Goal: Task Accomplishment & Management: Manage account settings

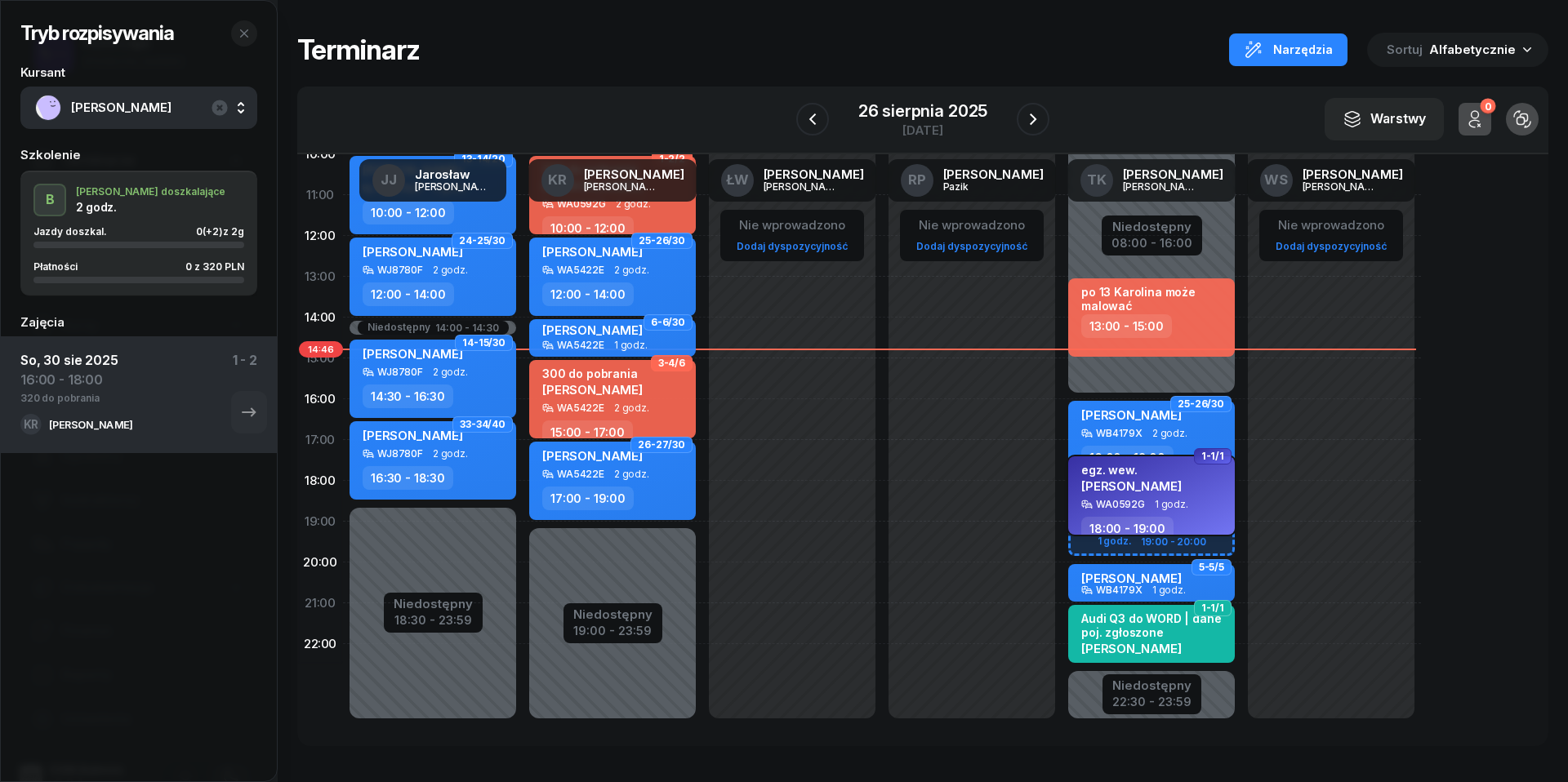
scroll to position [224, 0]
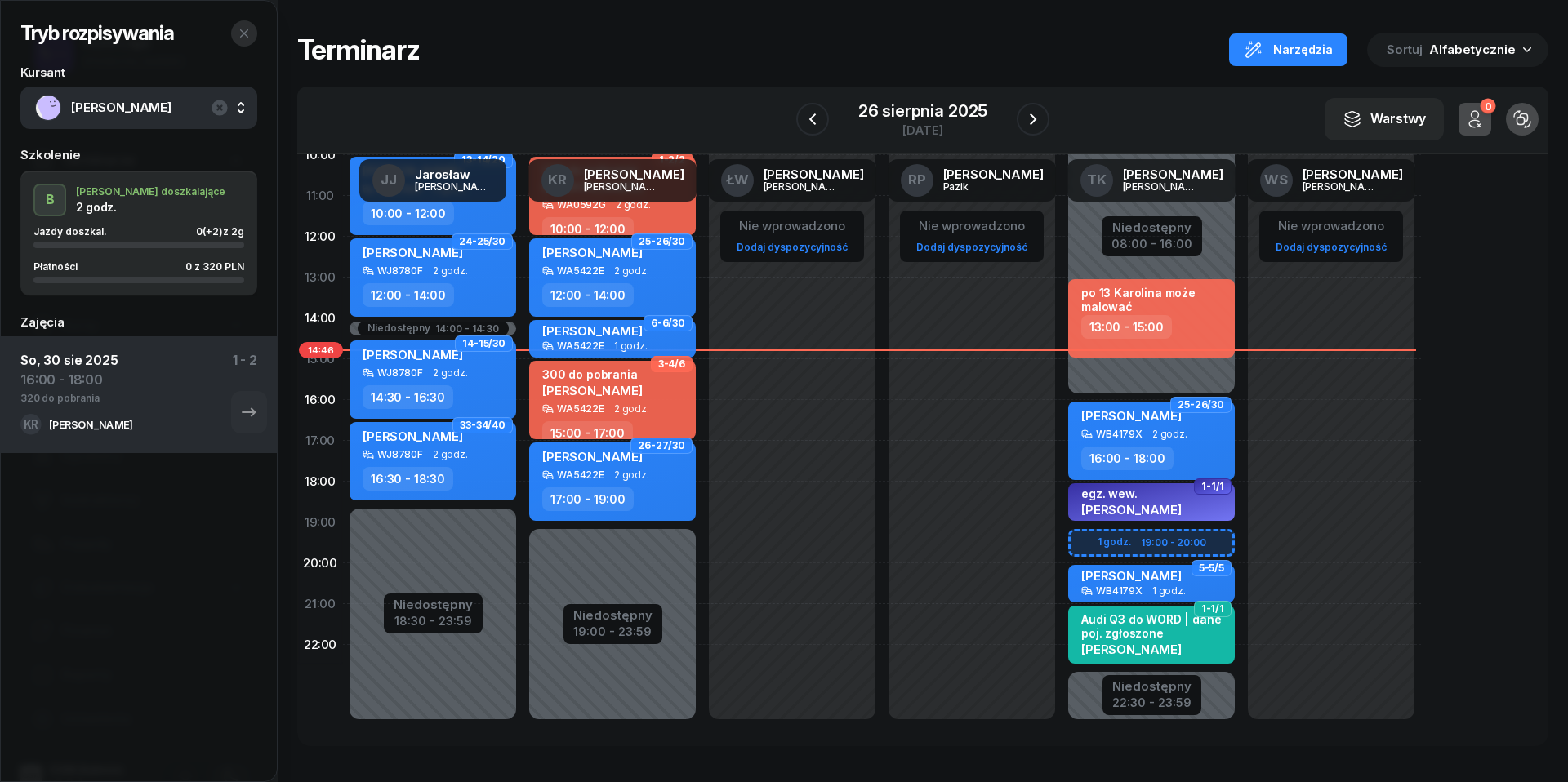
click at [246, 32] on icon "button" at bounding box center [244, 33] width 13 height 13
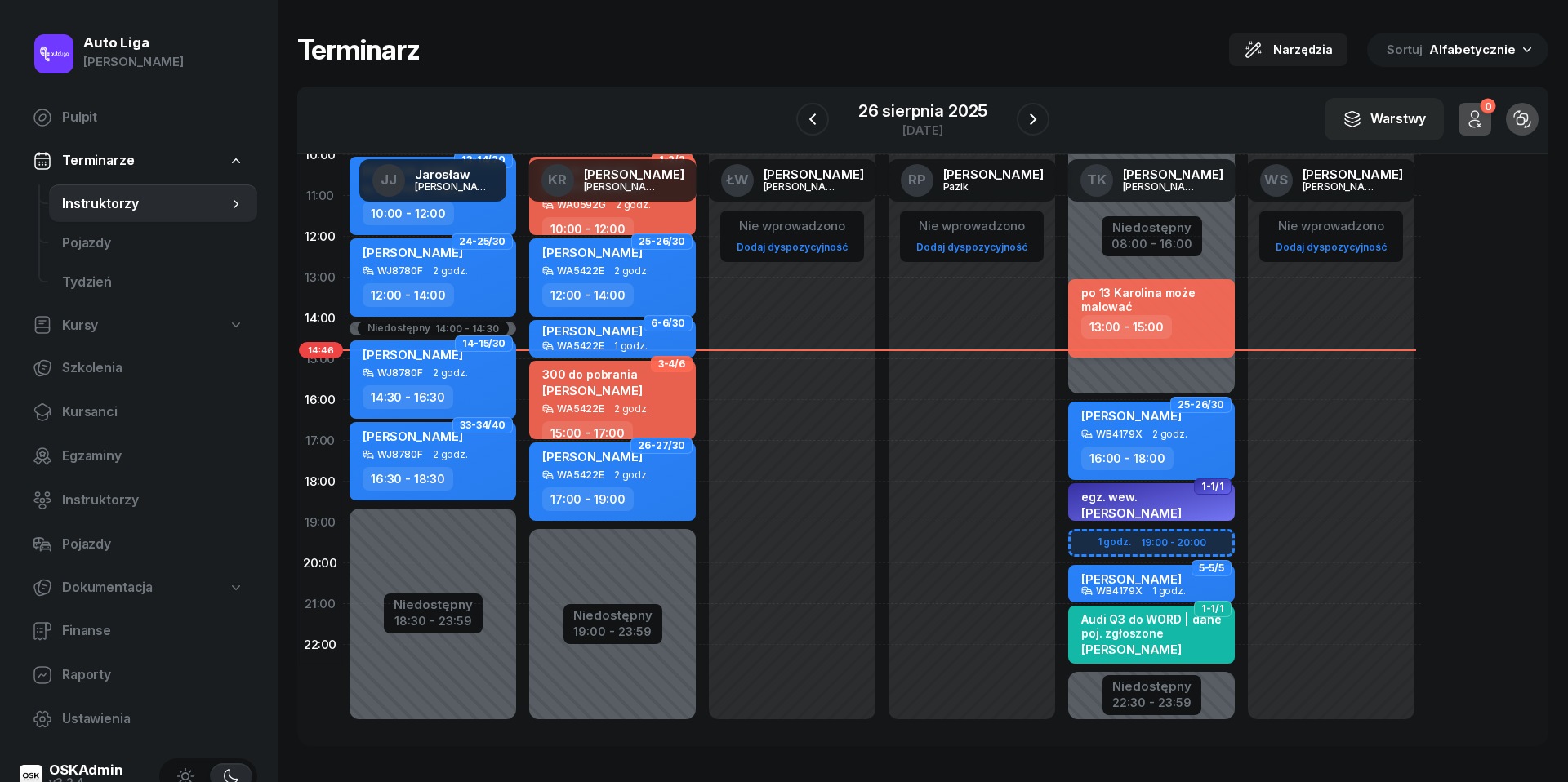
click at [1131, 304] on div "po 13 Karolina może malować" at bounding box center [1153, 300] width 143 height 28
select select "13"
select select "15"
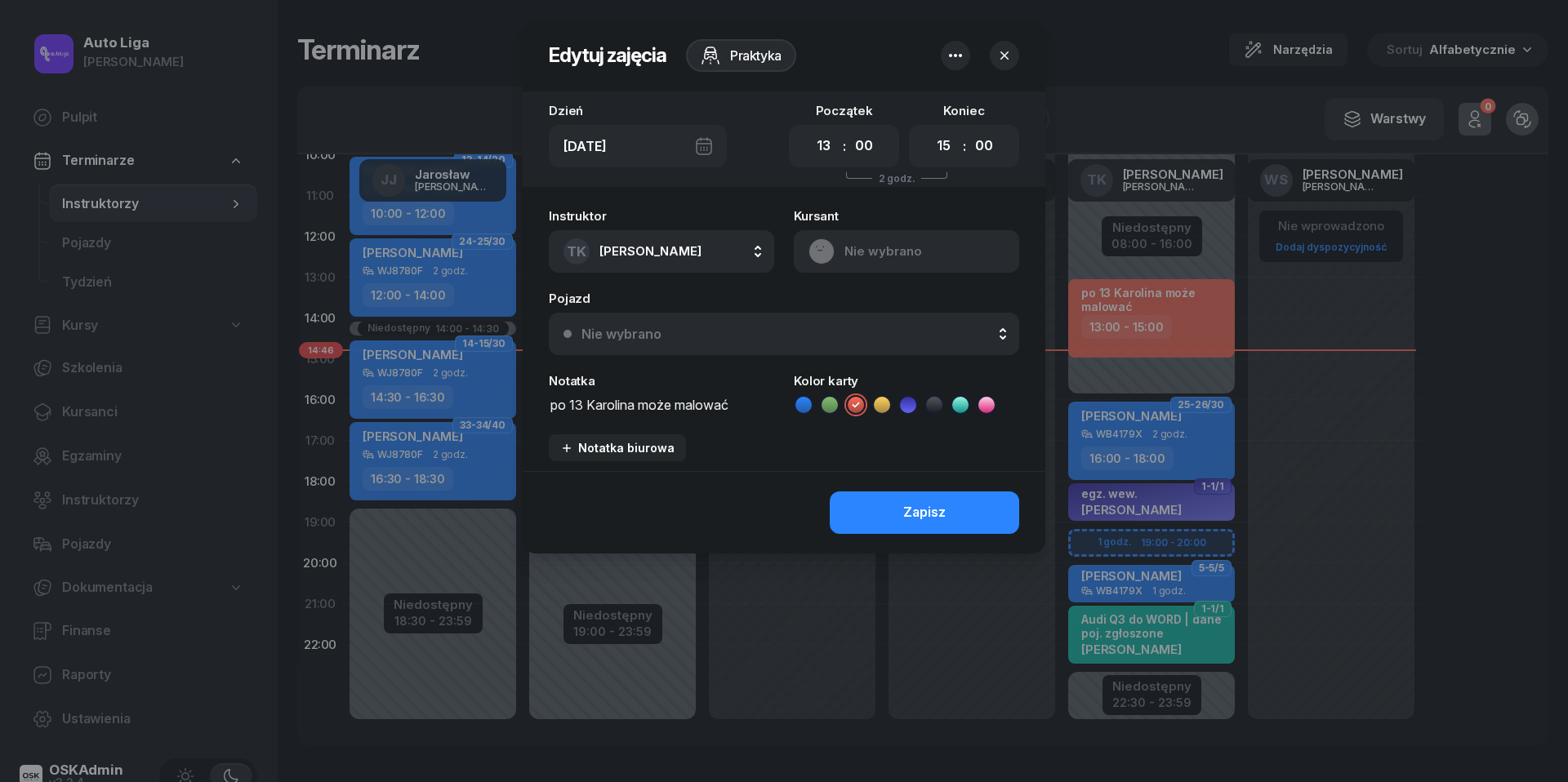
click at [582, 405] on textarea "po 13 Karolina może malować" at bounding box center [662, 403] width 225 height 20
type textarea "do 16:00 [PERSON_NAME] może malować"
click at [705, 137] on div "[DATE]" at bounding box center [638, 146] width 178 height 43
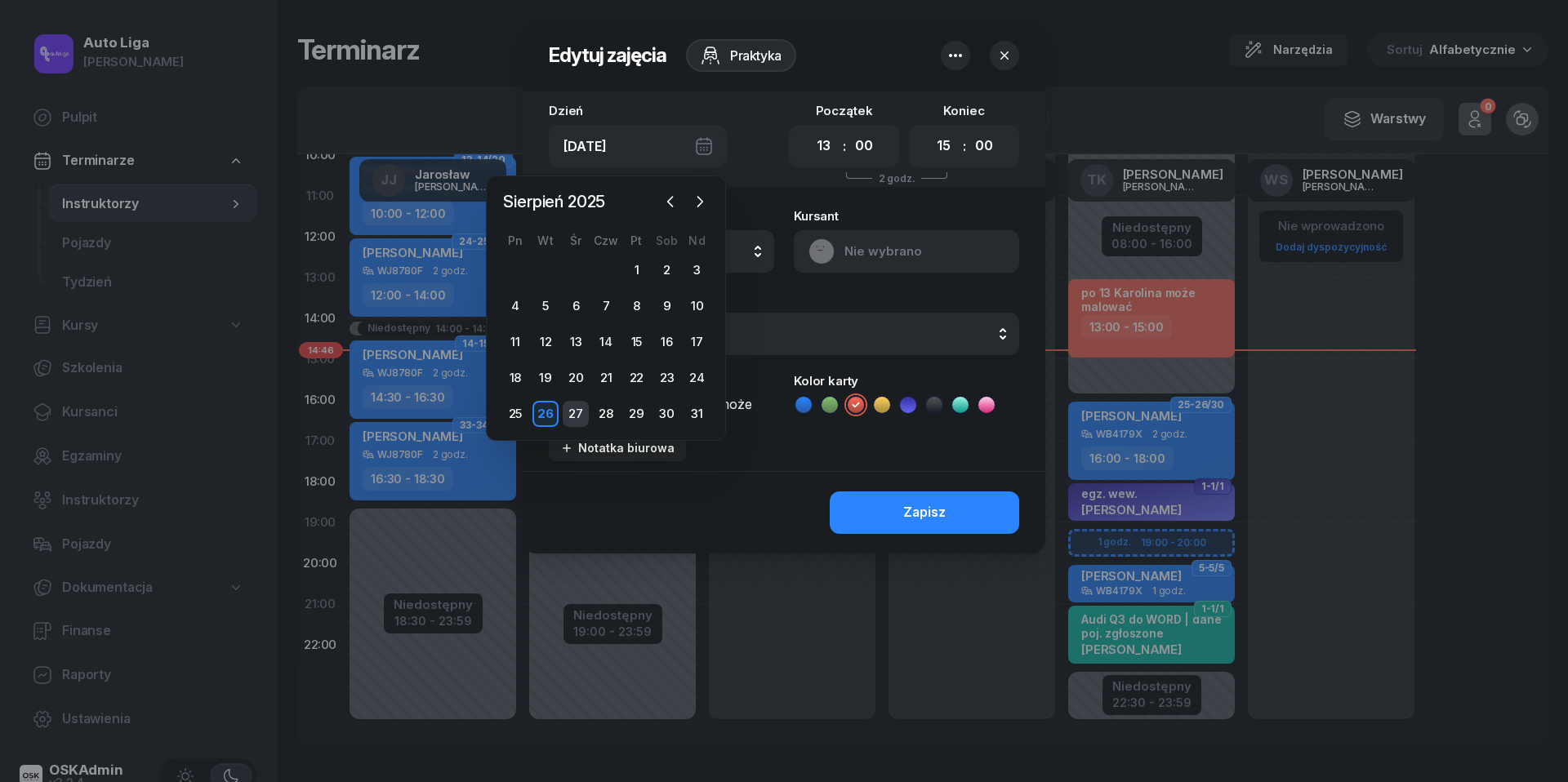
click at [579, 406] on div "27" at bounding box center [576, 414] width 26 height 26
type input "[DATE]"
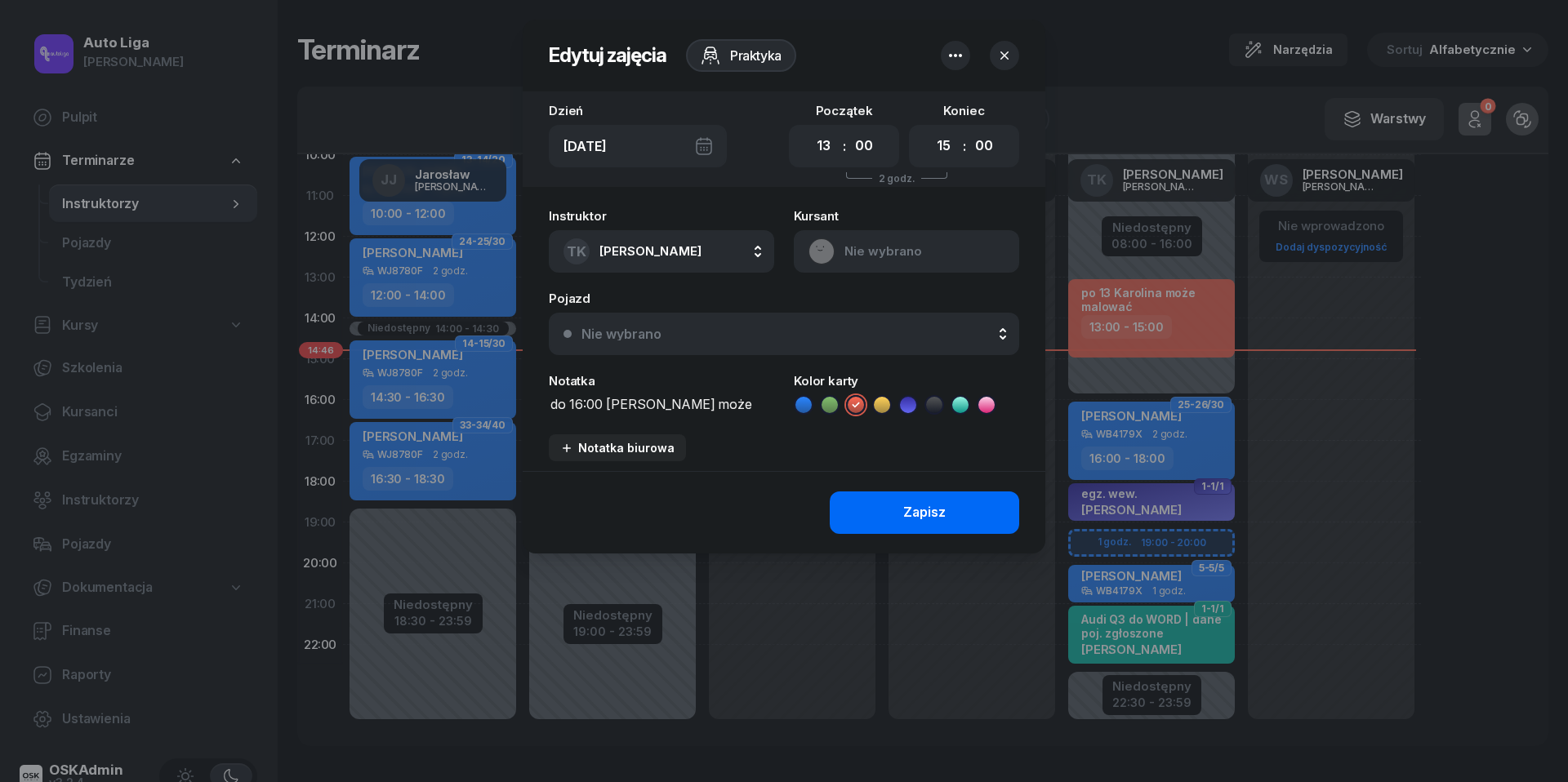
click at [899, 509] on button "Zapisz" at bounding box center [924, 512] width 190 height 43
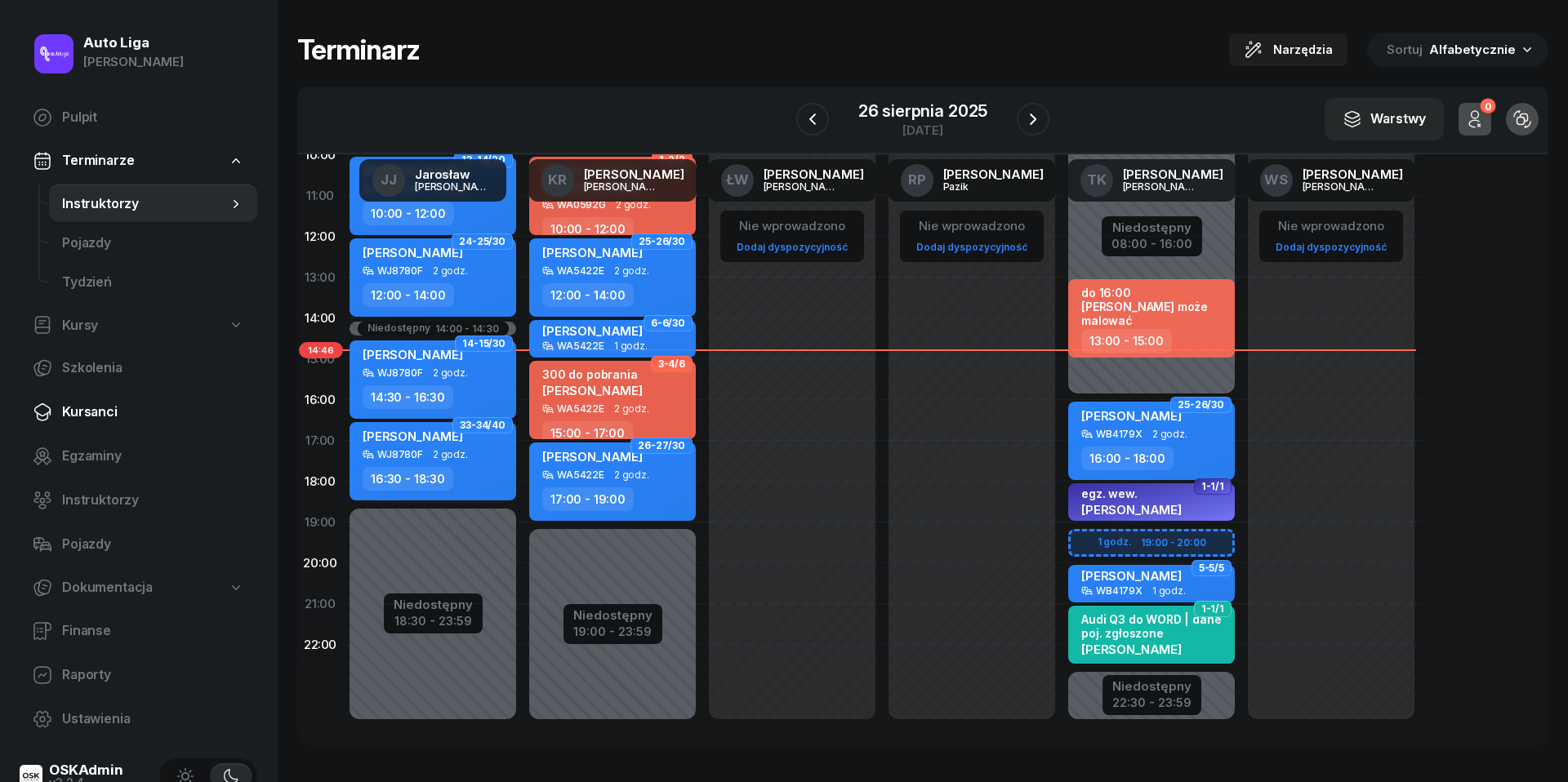
click at [115, 416] on span "Kursanci" at bounding box center [153, 412] width 182 height 21
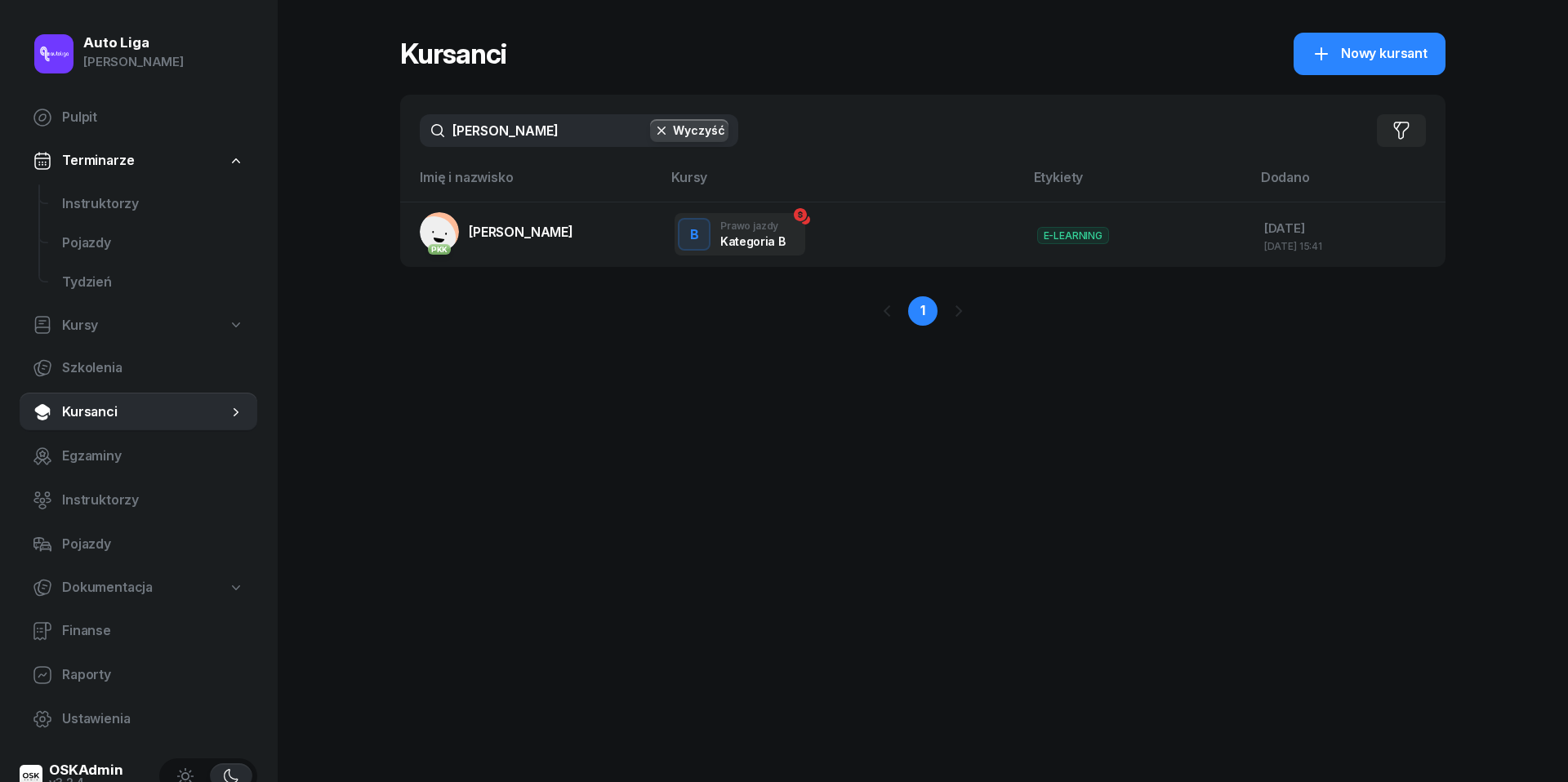
click at [504, 126] on input "[PERSON_NAME]" at bounding box center [579, 130] width 318 height 32
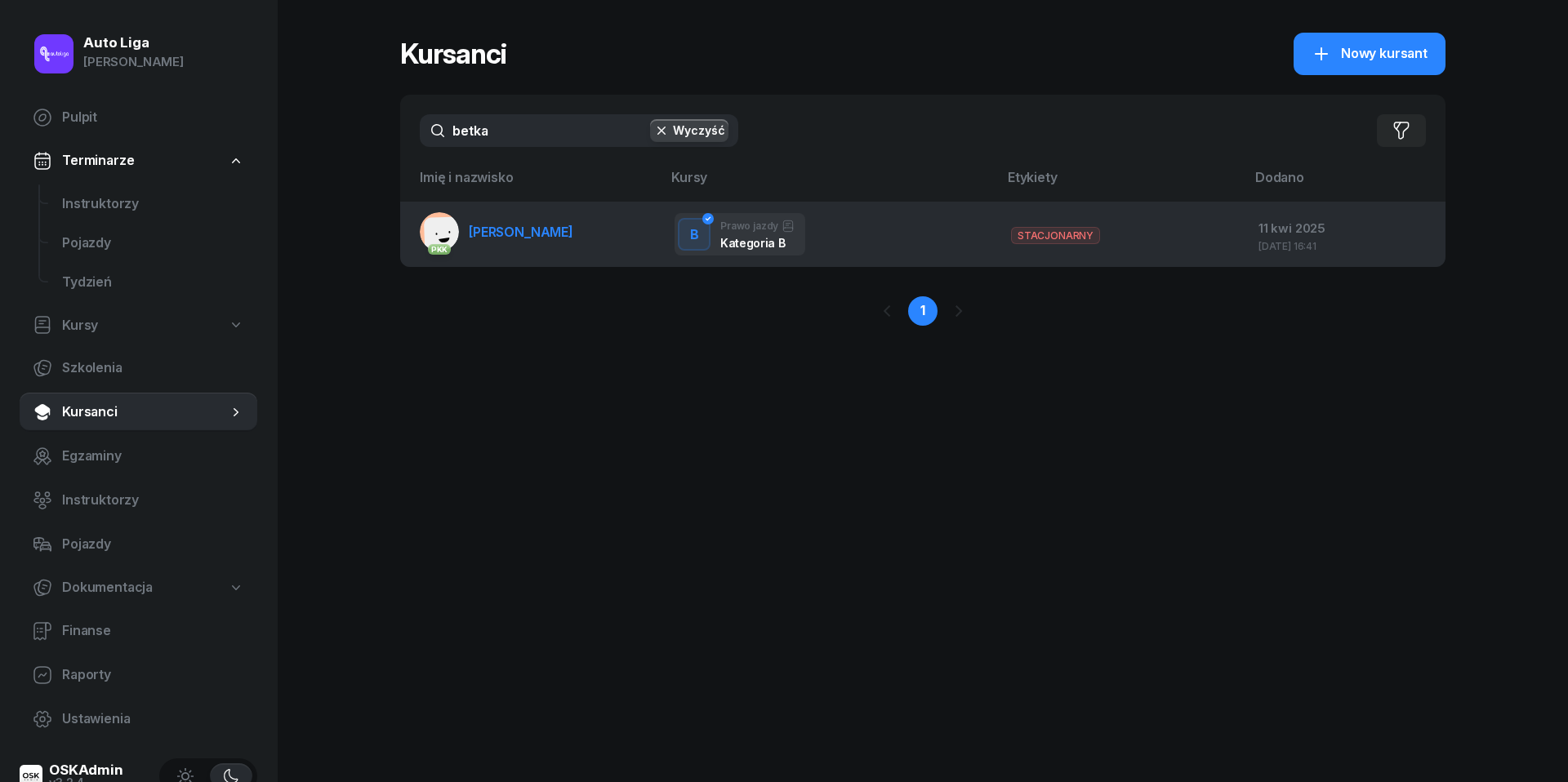
type input "betka"
click at [484, 233] on span "[PERSON_NAME]" at bounding box center [521, 232] width 105 height 17
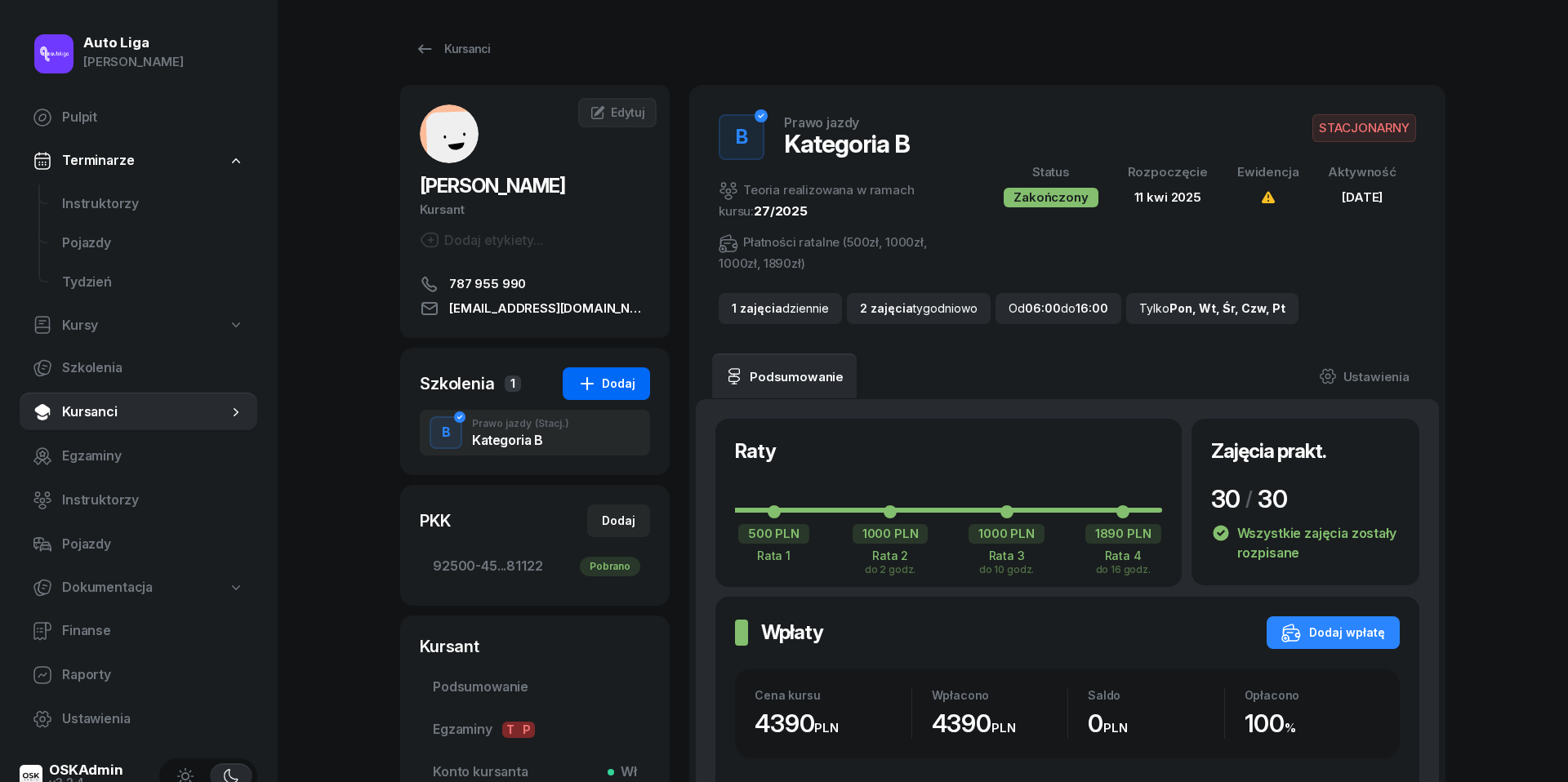
click at [607, 379] on div "Dodaj" at bounding box center [607, 384] width 58 height 19
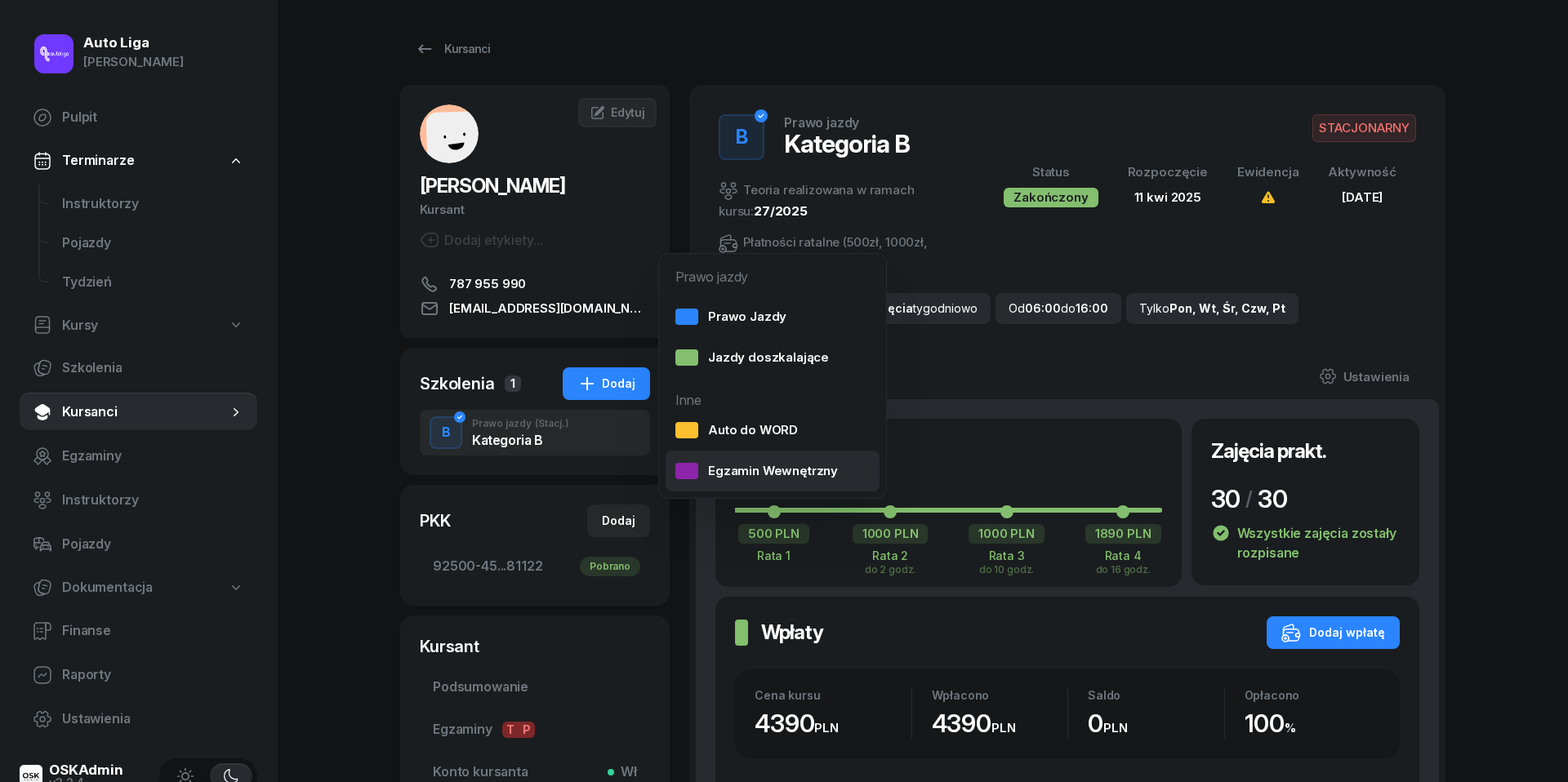
click at [722, 470] on div "Egzamin Wewnętrzny" at bounding box center [757, 471] width 163 height 21
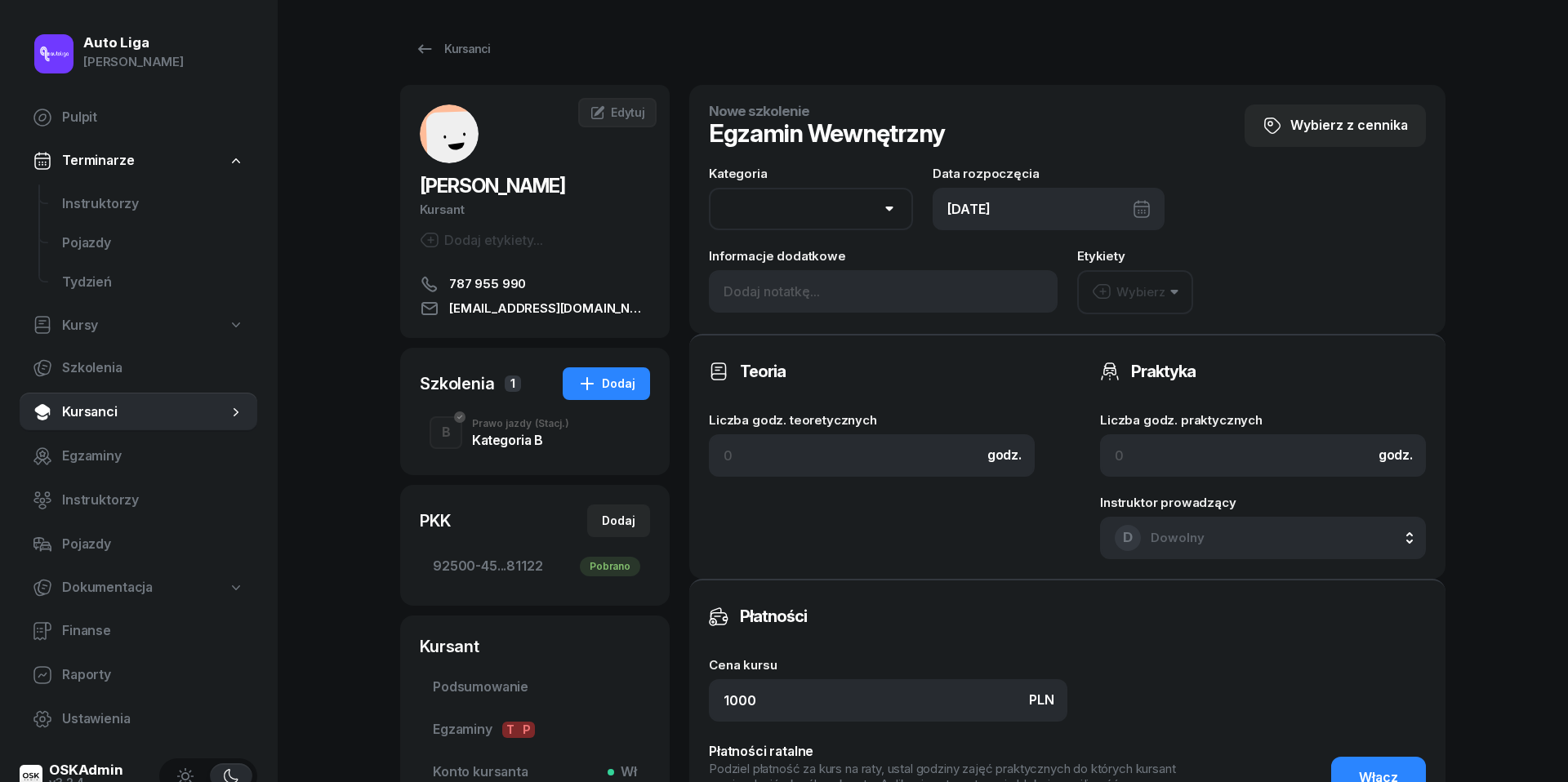
select select "B"
click at [1122, 460] on input at bounding box center [1262, 455] width 326 height 43
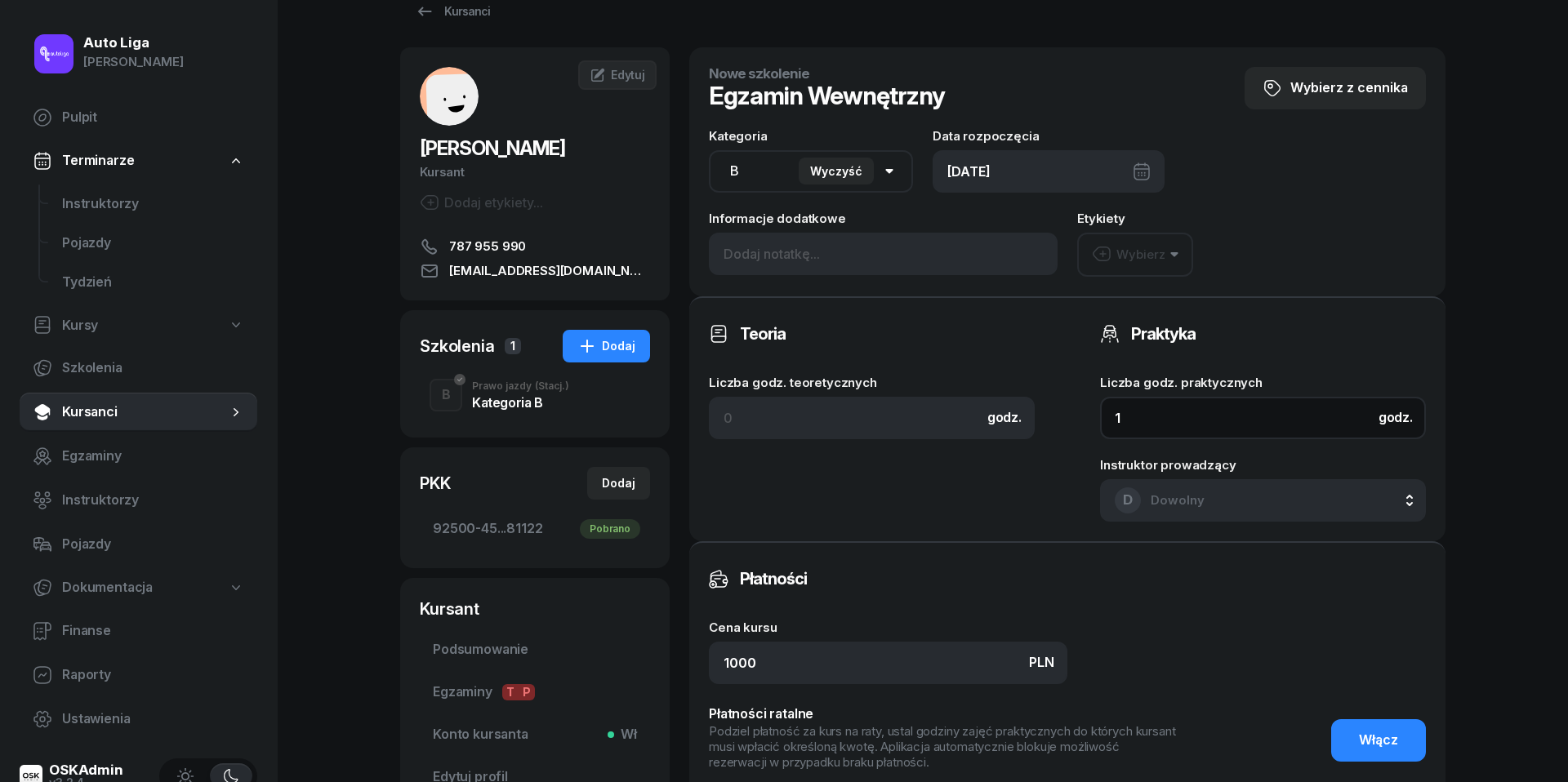
scroll to position [64, 0]
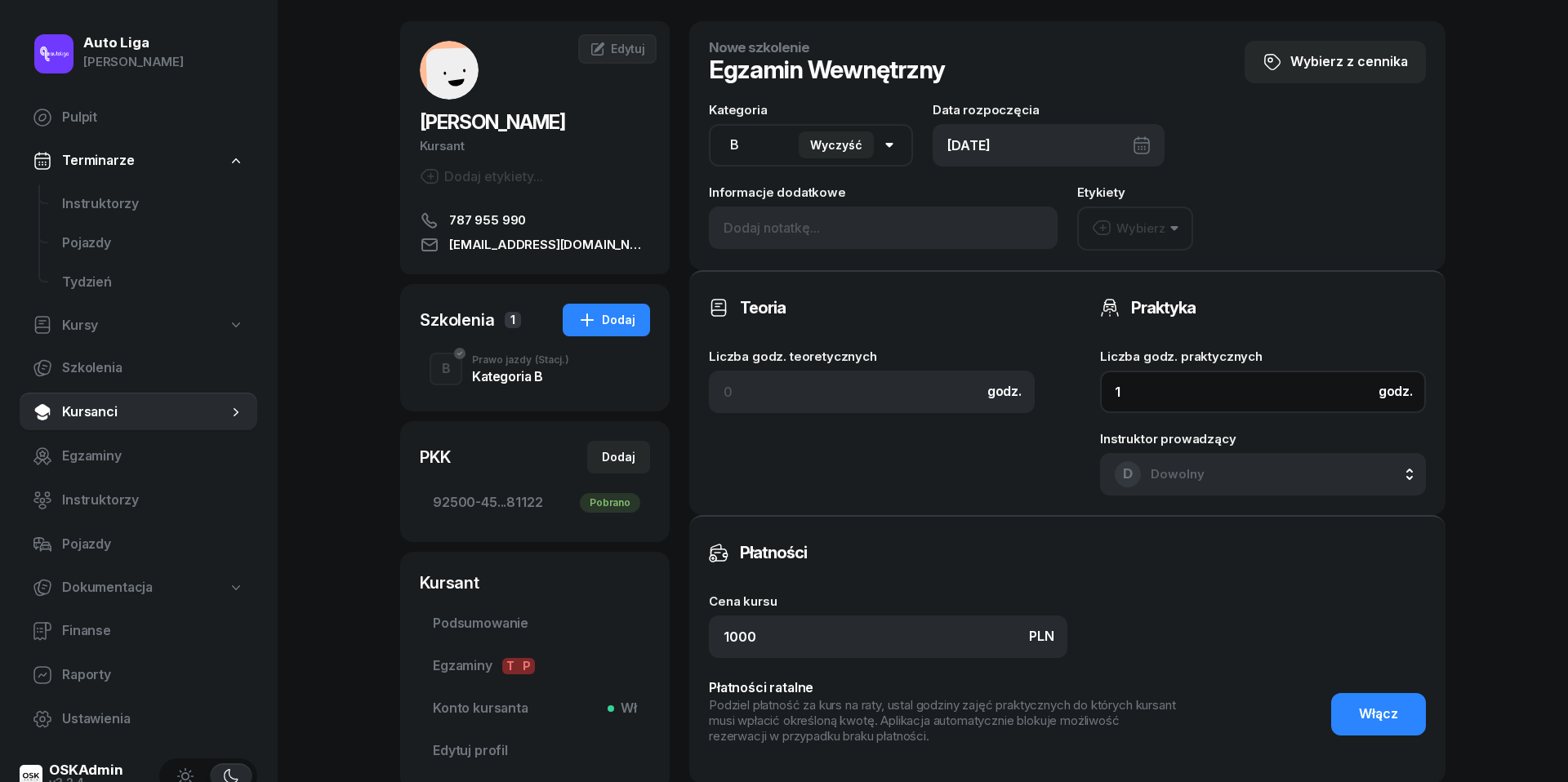
type input "1"
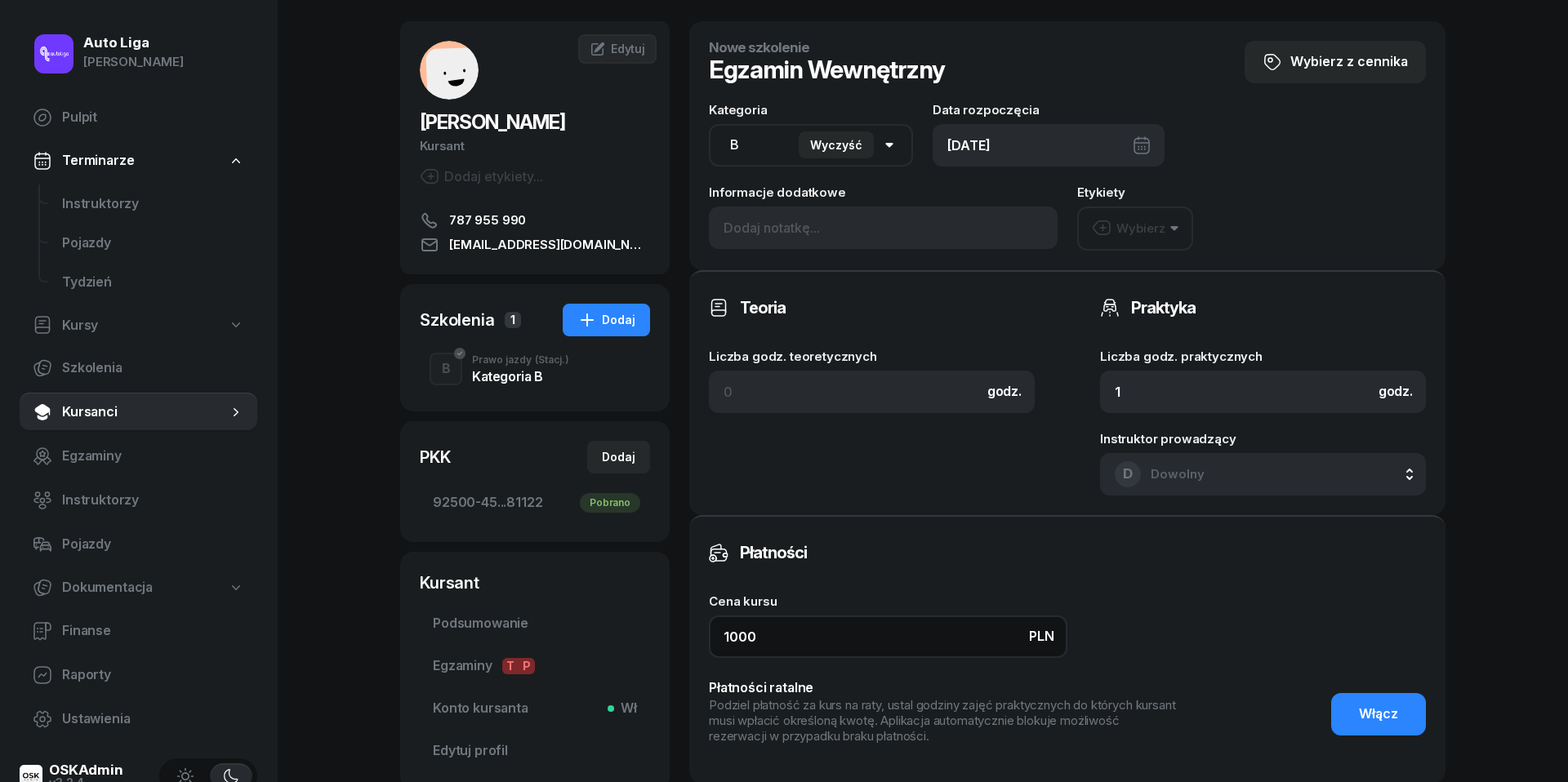
click at [818, 627] on input "1000" at bounding box center [888, 636] width 358 height 43
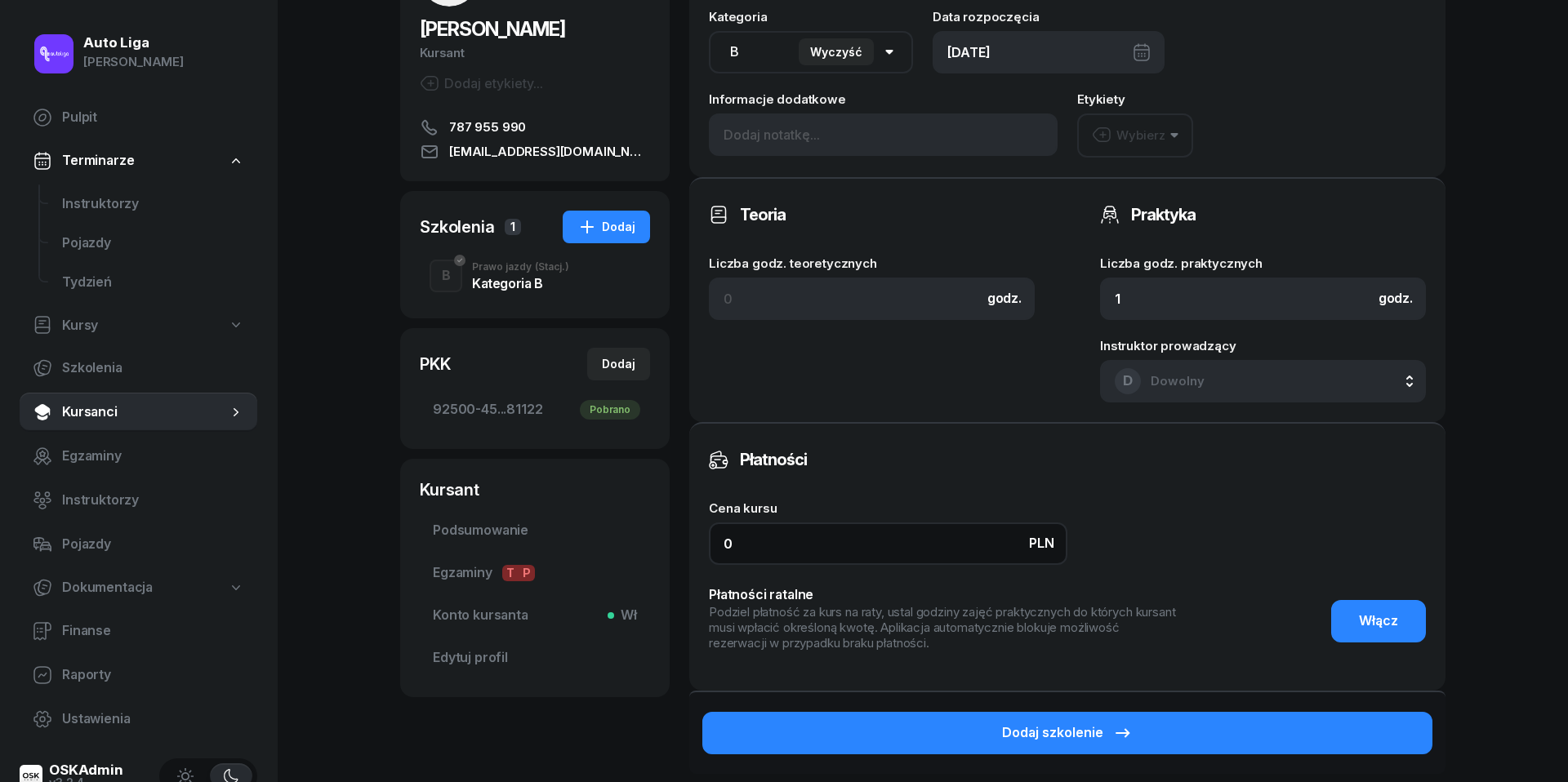
scroll to position [177, 0]
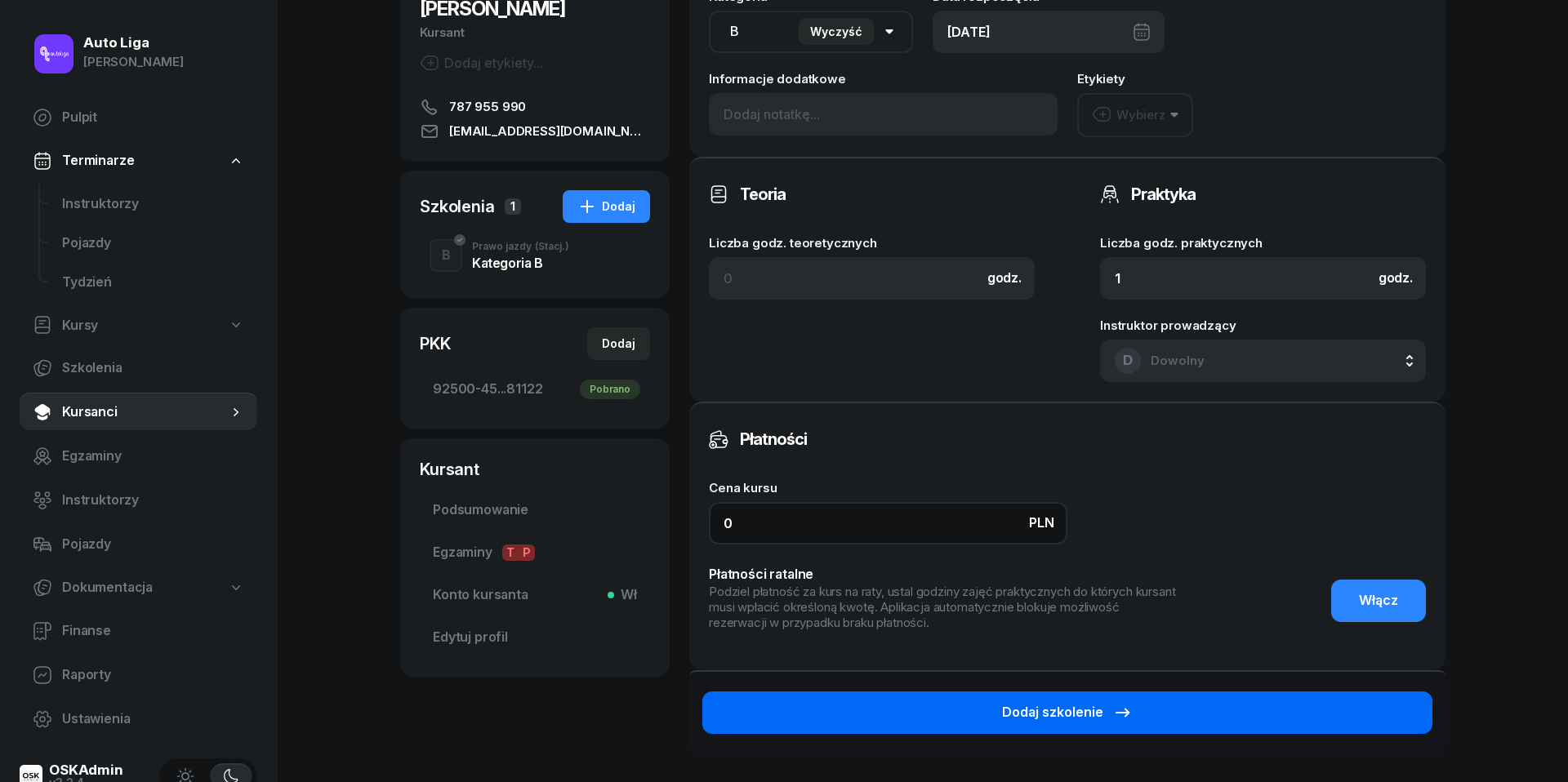
type input "0"
click at [1187, 703] on button "Dodaj szkolenie" at bounding box center [1066, 712] width 730 height 43
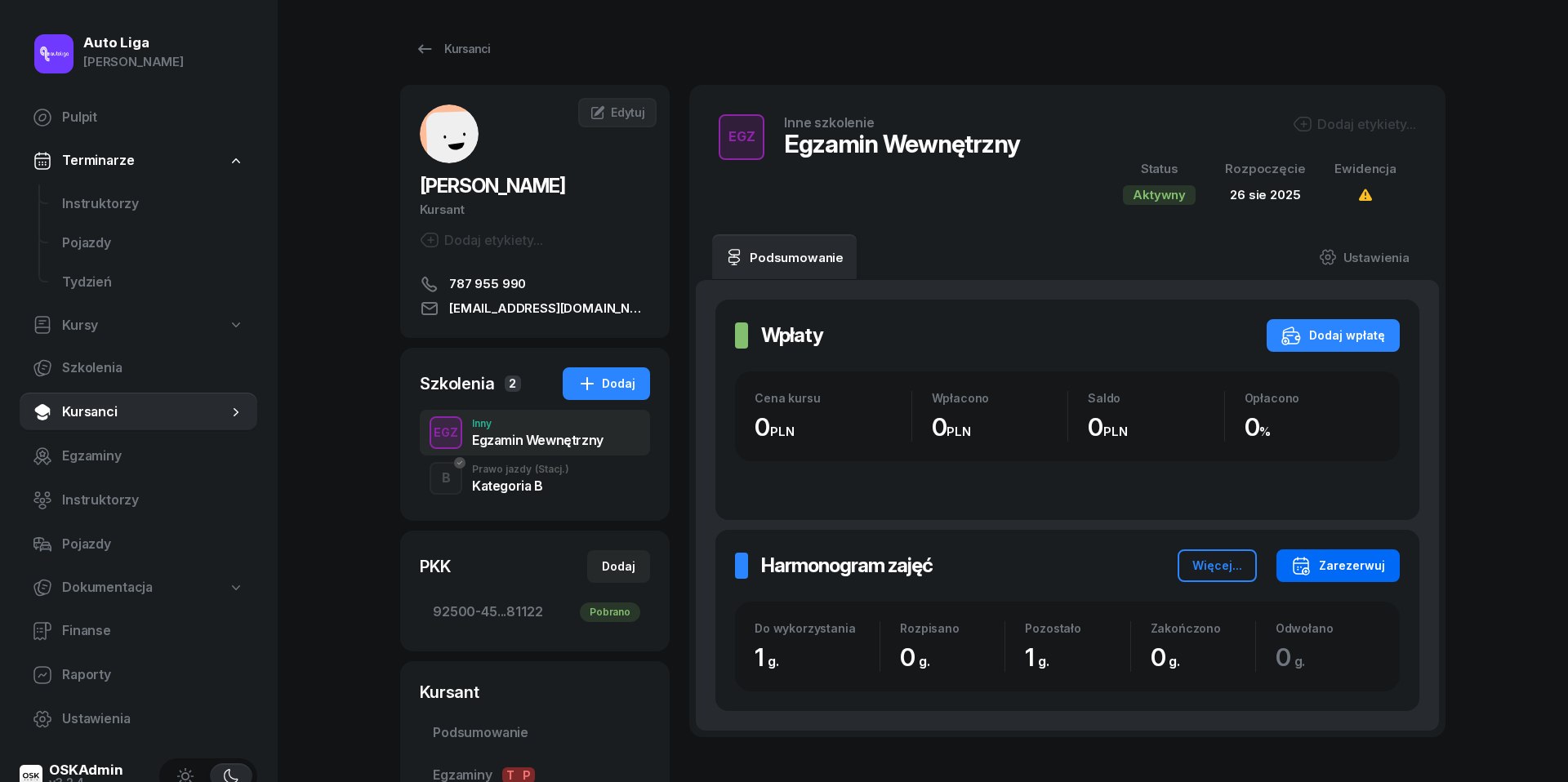
click at [1324, 570] on div "Zarezerwuj" at bounding box center [1337, 565] width 94 height 19
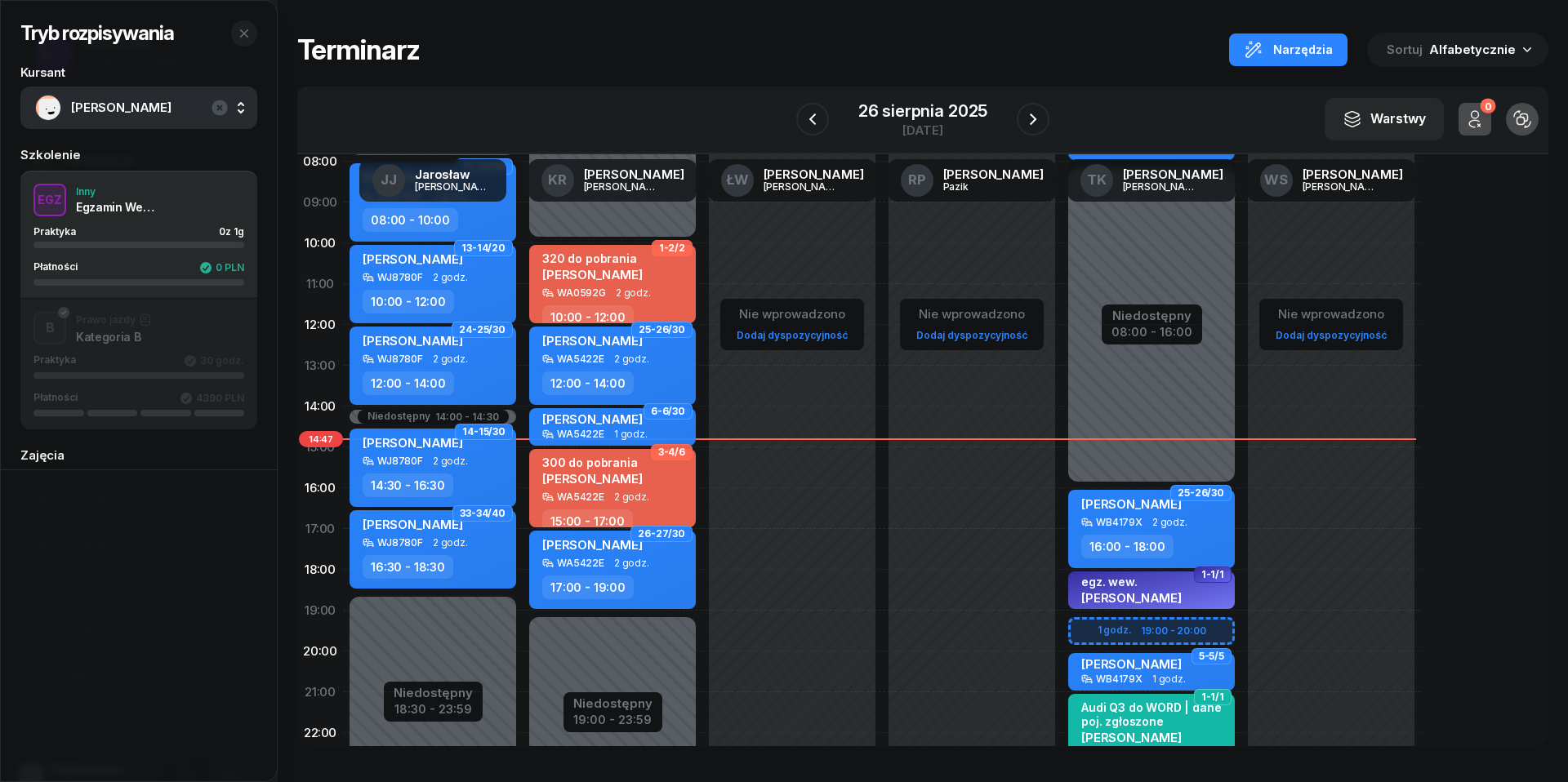
scroll to position [224, 0]
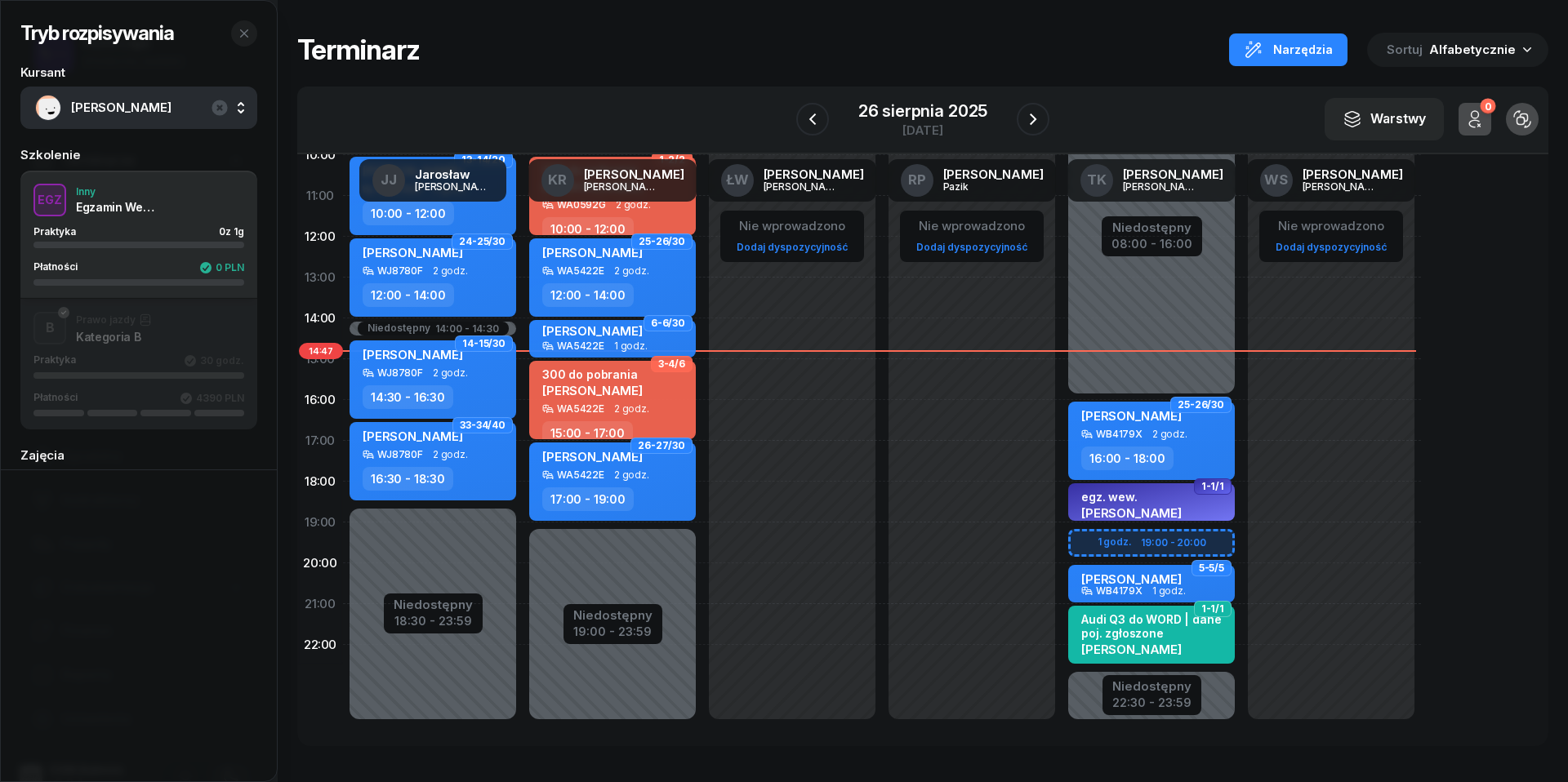
click at [1241, 546] on div "Niedostępny 00:00 - 06:00 Niedostępny 22:30 - 23:59 Niedostępny 08:00 - 16:00 1…" at bounding box center [1331, 359] width 180 height 776
select select "19"
select select "20"
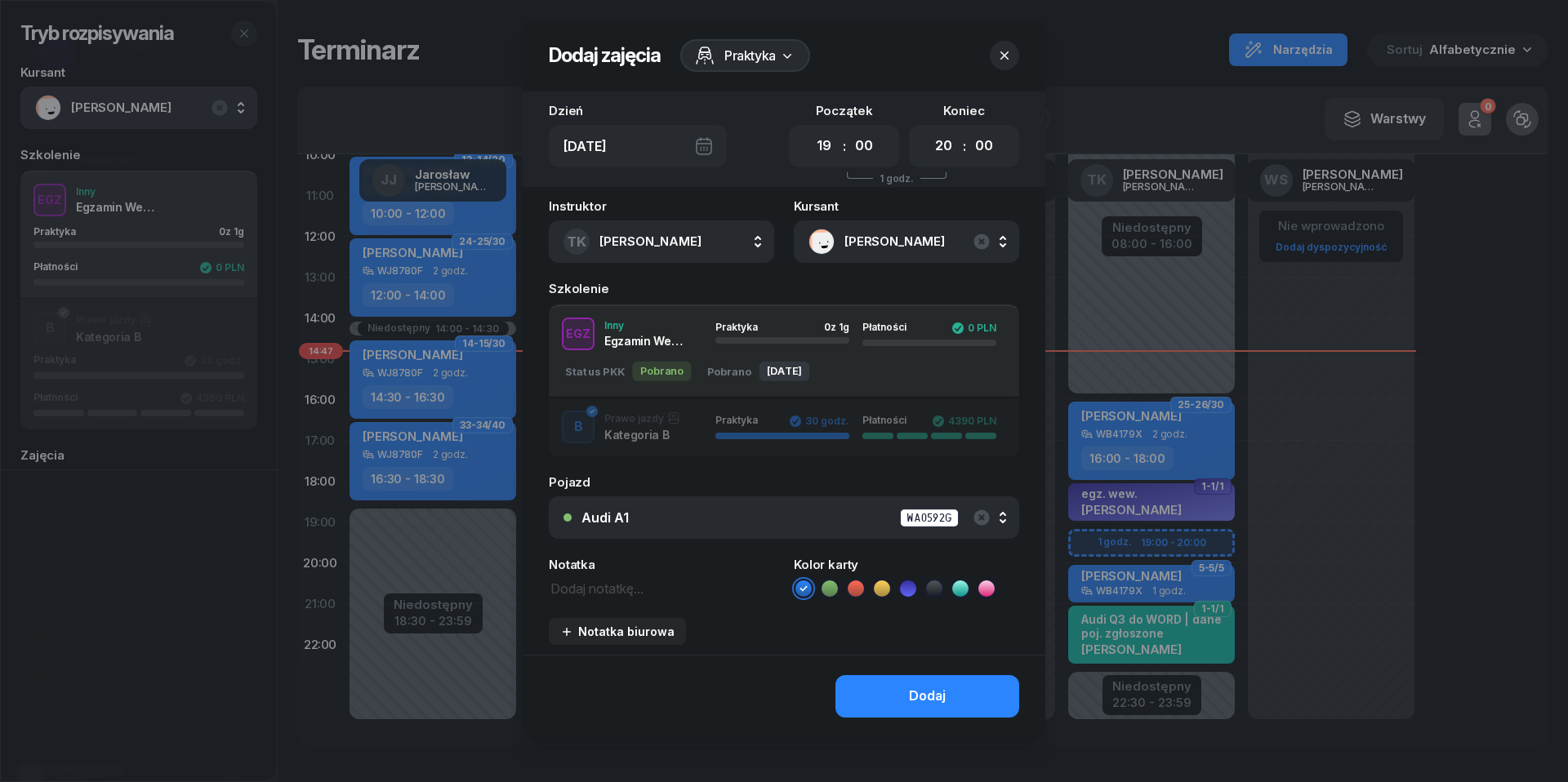
click at [622, 516] on div "Audi A1" at bounding box center [605, 517] width 47 height 13
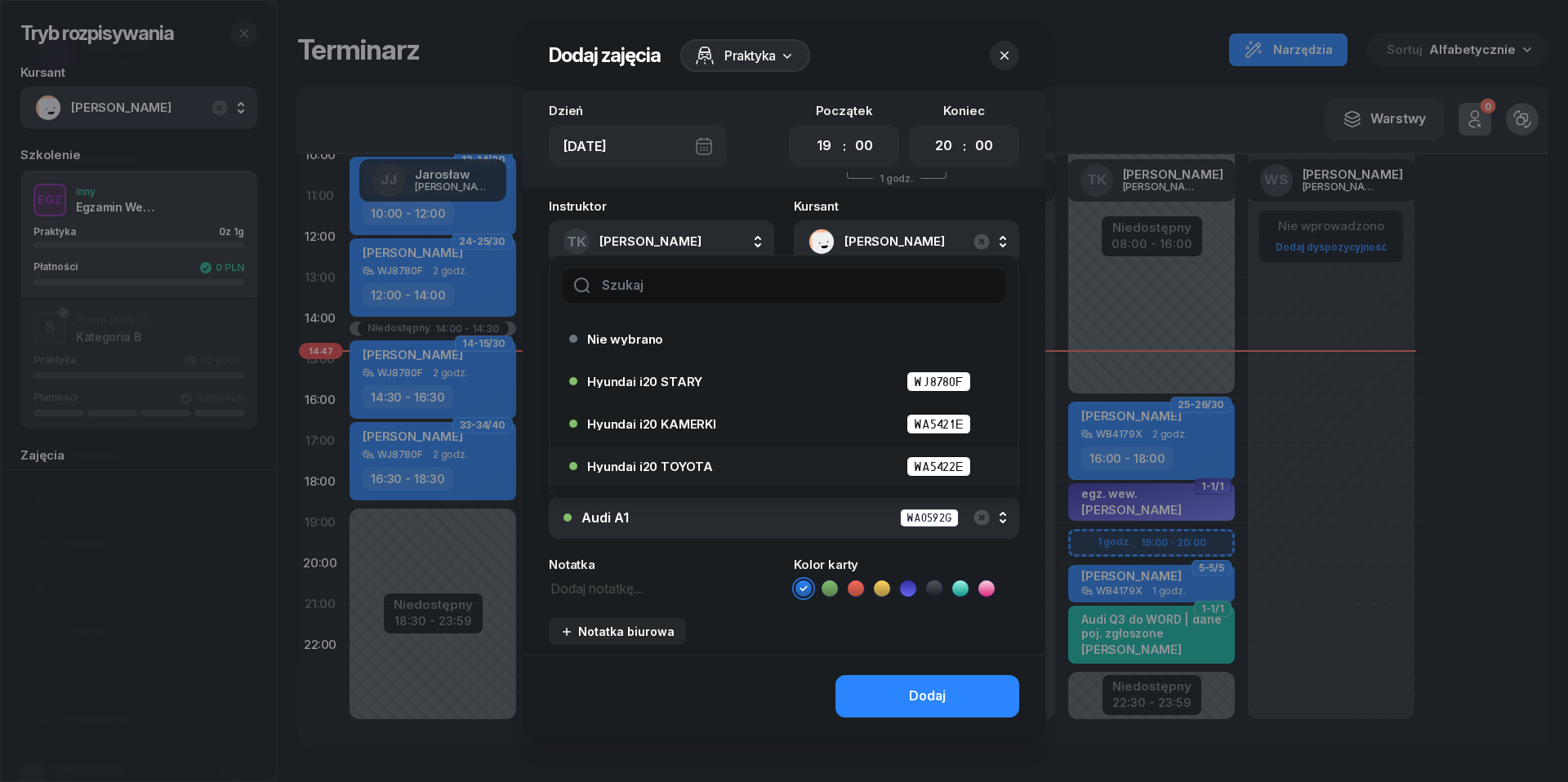
click at [626, 465] on span "Hyundai i20 TOYOTA" at bounding box center [650, 467] width 126 height 12
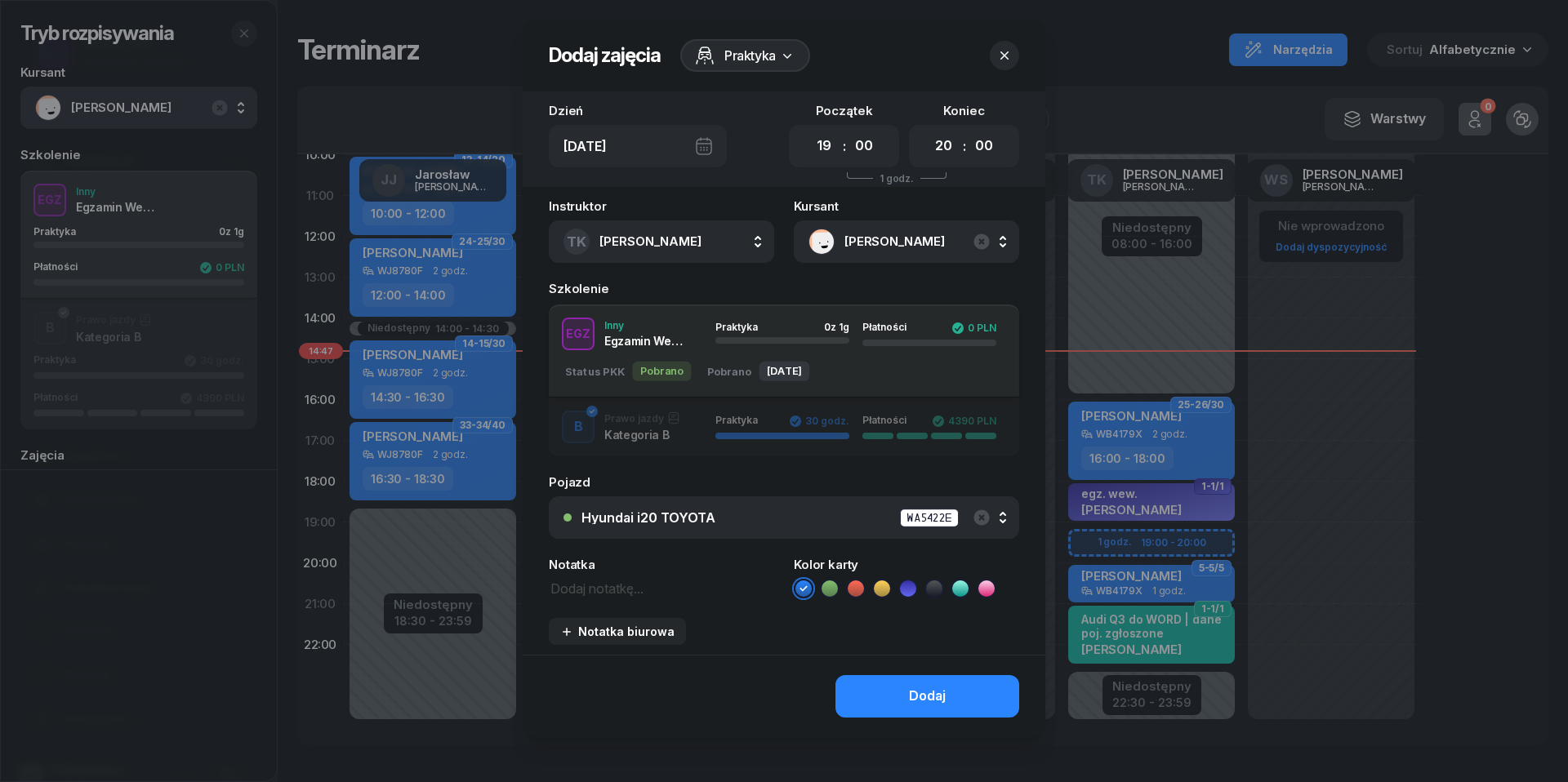
click at [615, 596] on div "Instruktor TK [PERSON_NAME] [PERSON_NAME] KR [PERSON_NAME] ŁW [PERSON_NAME] RP …" at bounding box center [784, 427] width 523 height 454
click at [615, 586] on textarea at bounding box center [662, 587] width 225 height 20
type textarea "egz. wew."
click at [908, 588] on icon at bounding box center [908, 588] width 17 height 17
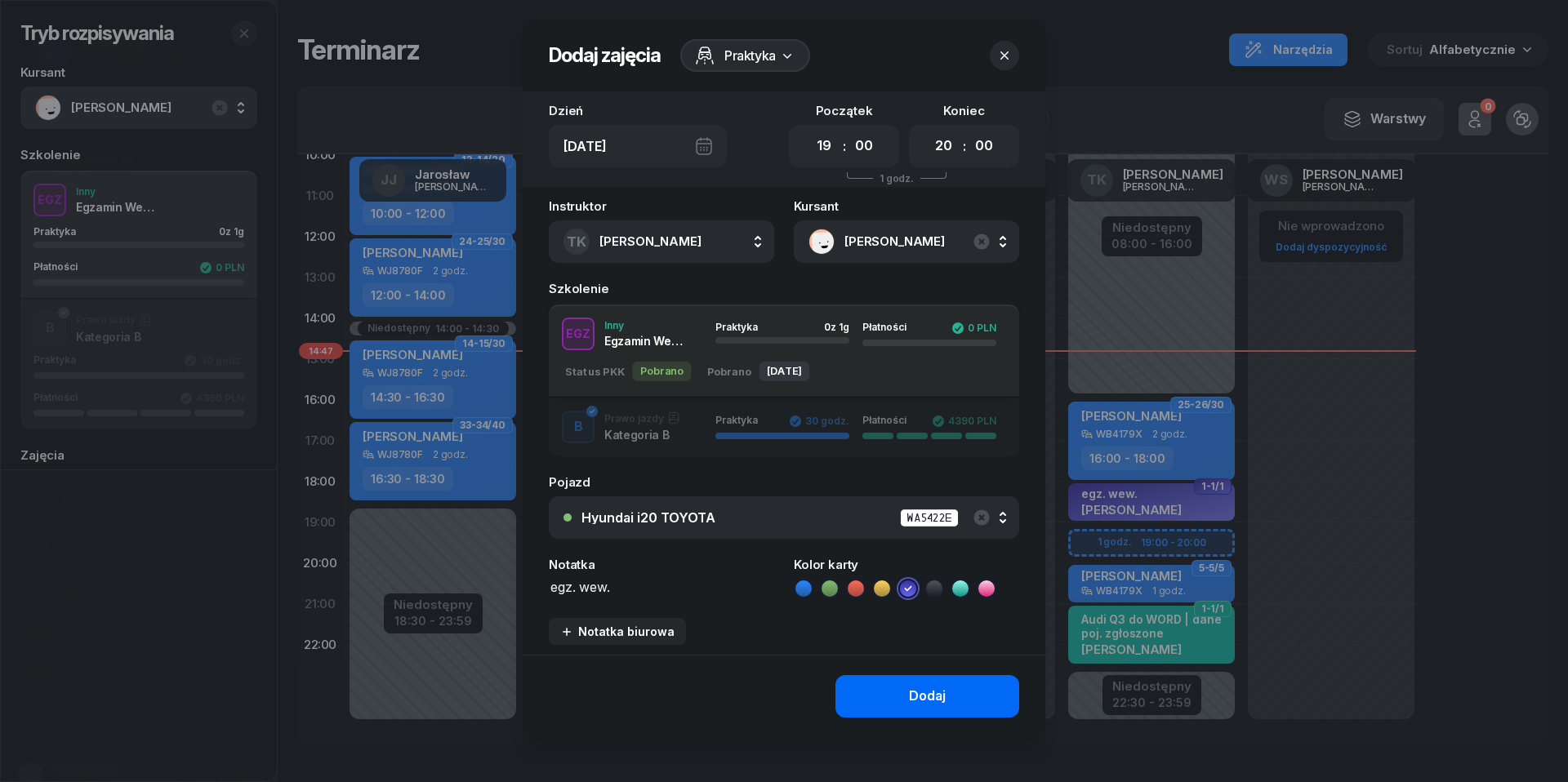
click at [918, 699] on div "Dodaj" at bounding box center [927, 696] width 37 height 21
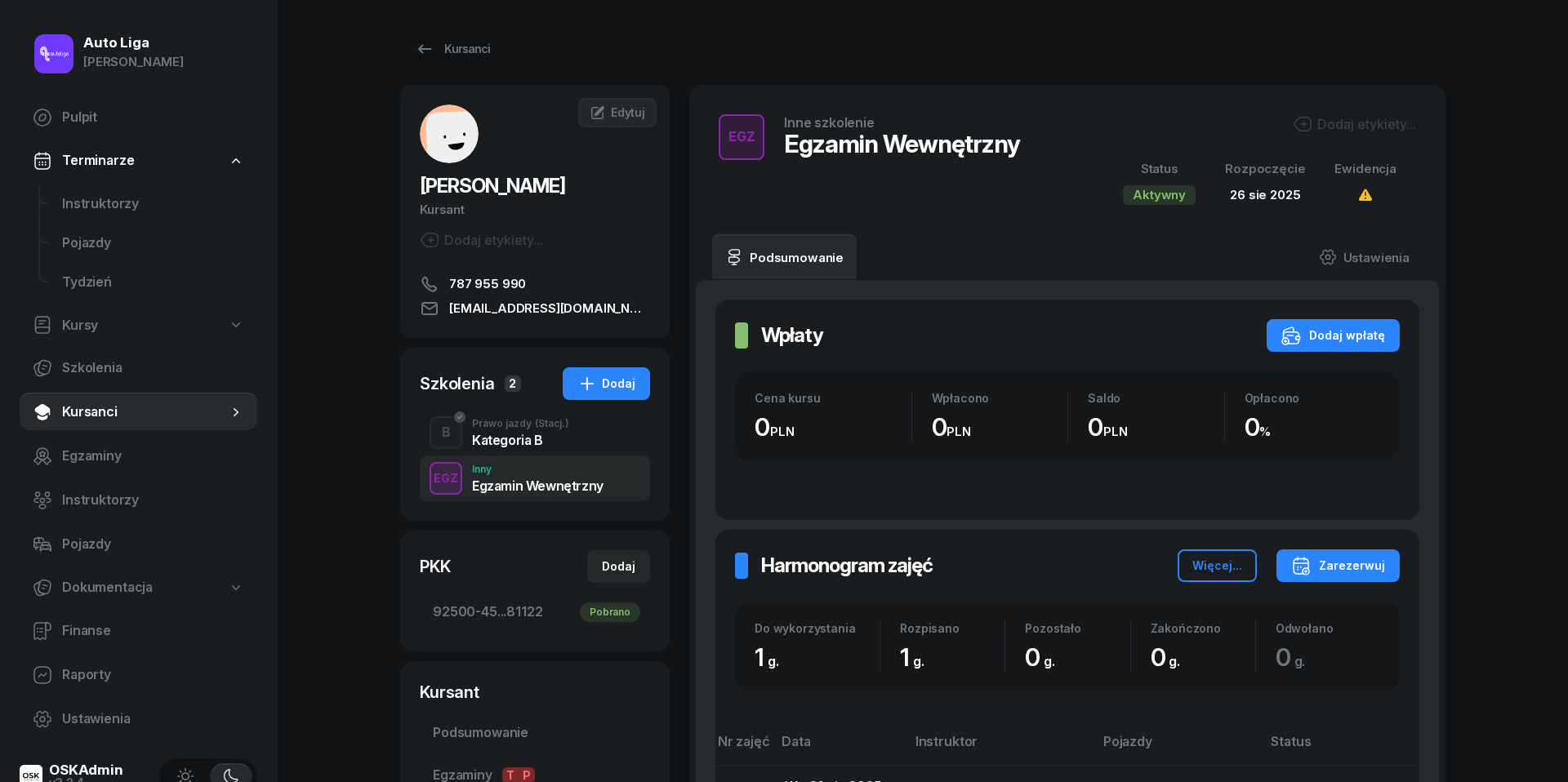
click at [562, 425] on span "(Stacj.)" at bounding box center [552, 423] width 34 height 10
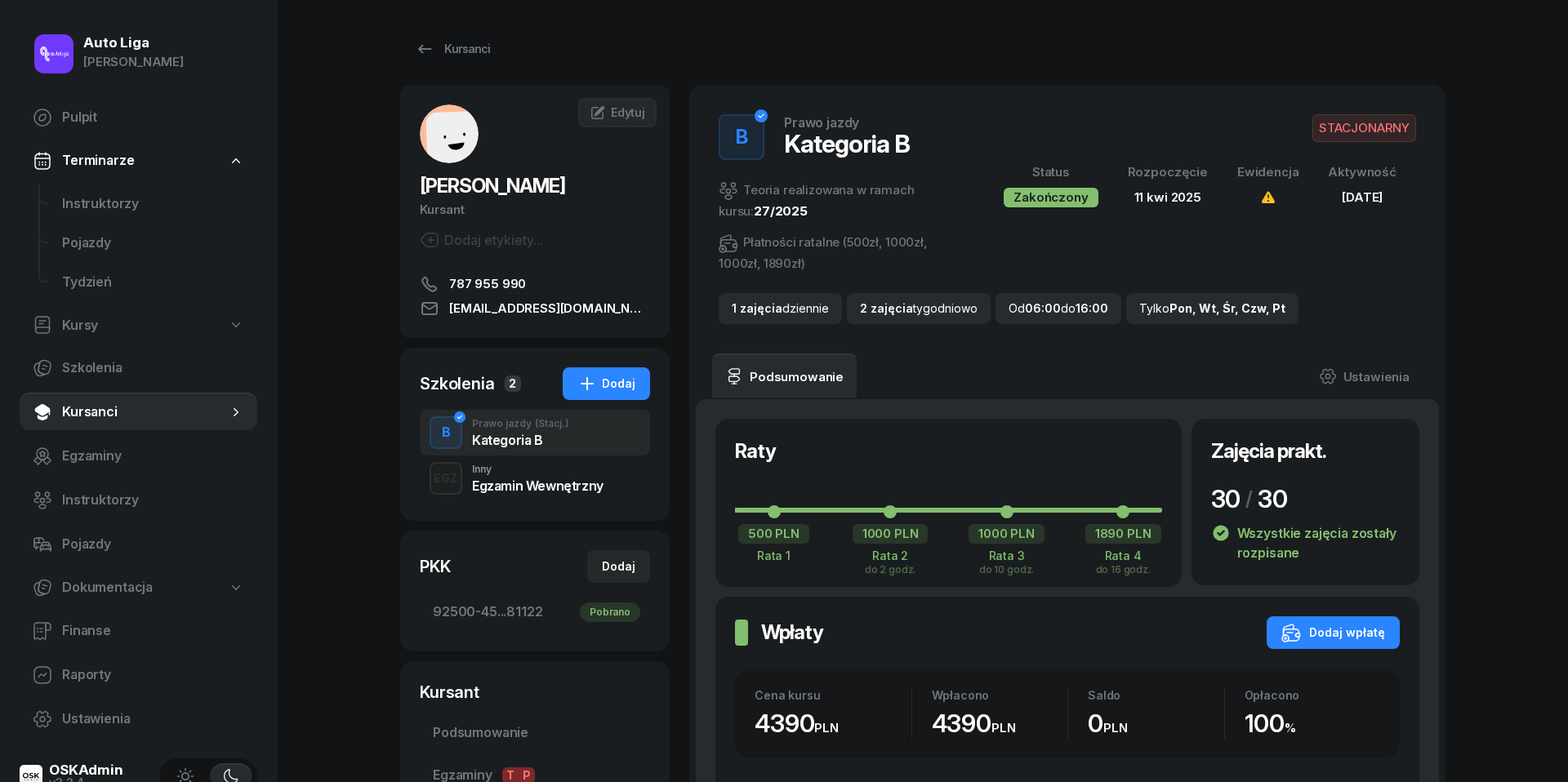
click at [506, 475] on div "Egzamin Wewnętrzny" at bounding box center [538, 483] width 131 height 18
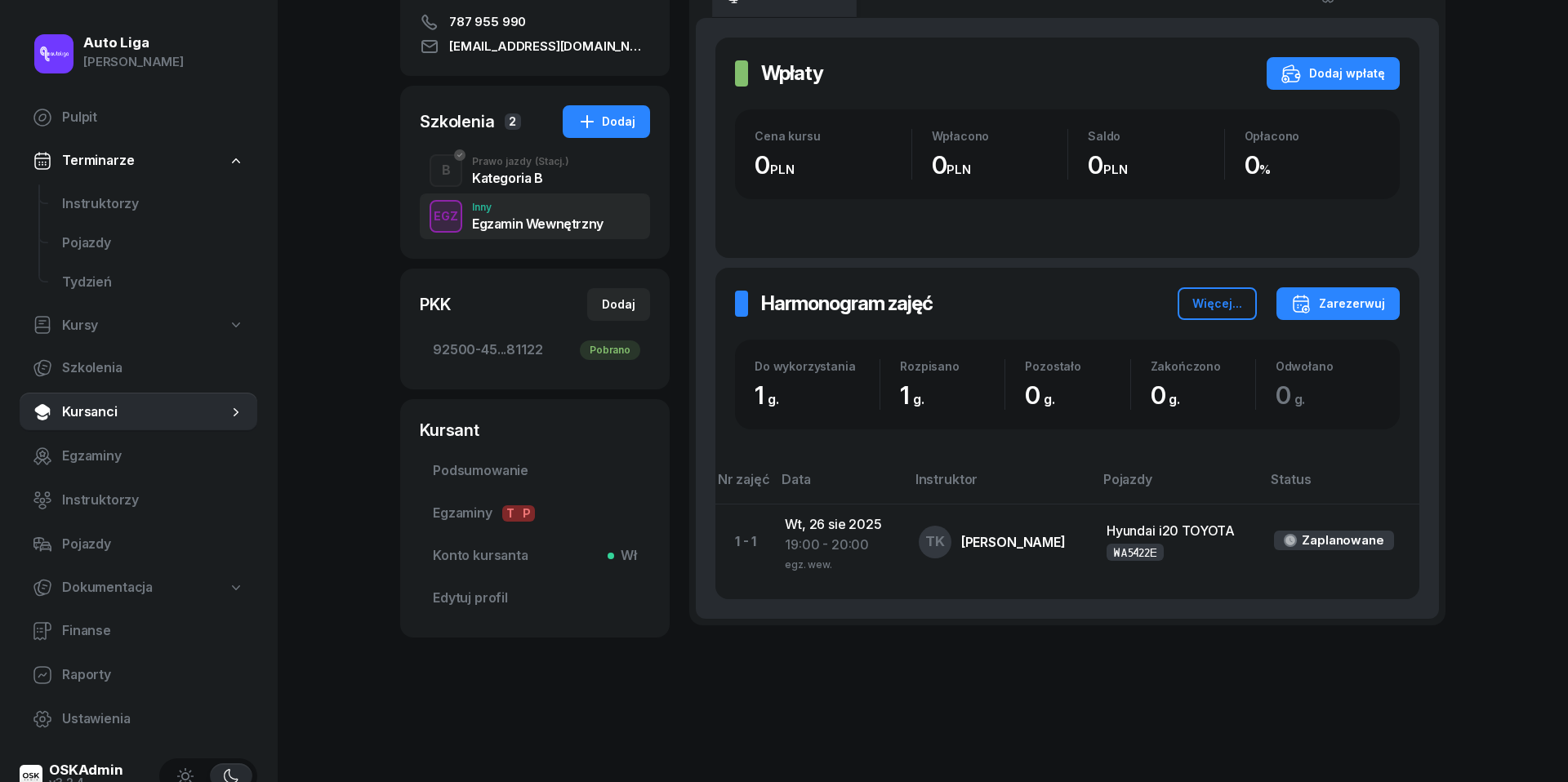
scroll to position [261, 0]
click at [103, 209] on span "Instruktorzy" at bounding box center [153, 204] width 182 height 21
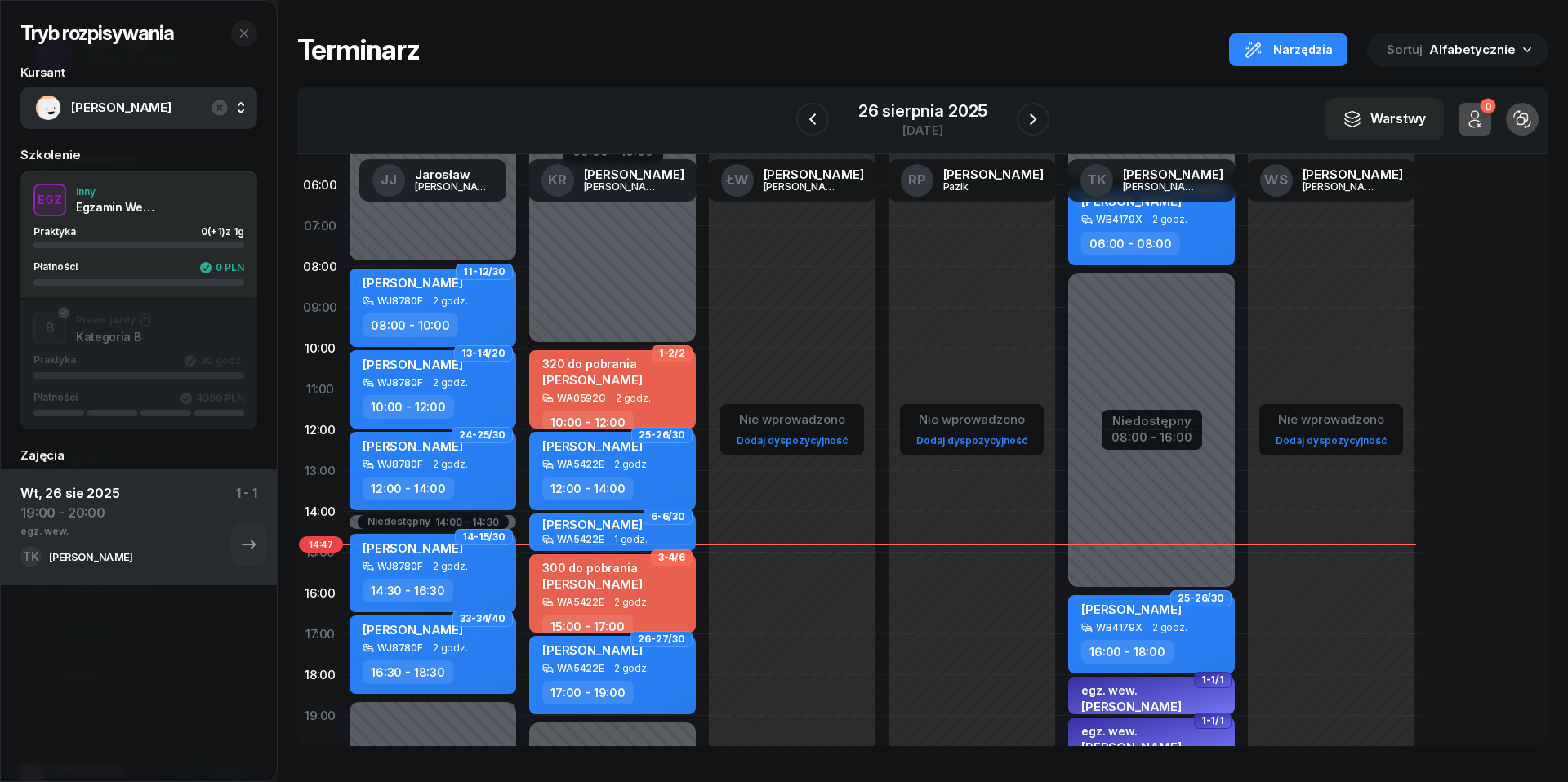
scroll to position [33, 0]
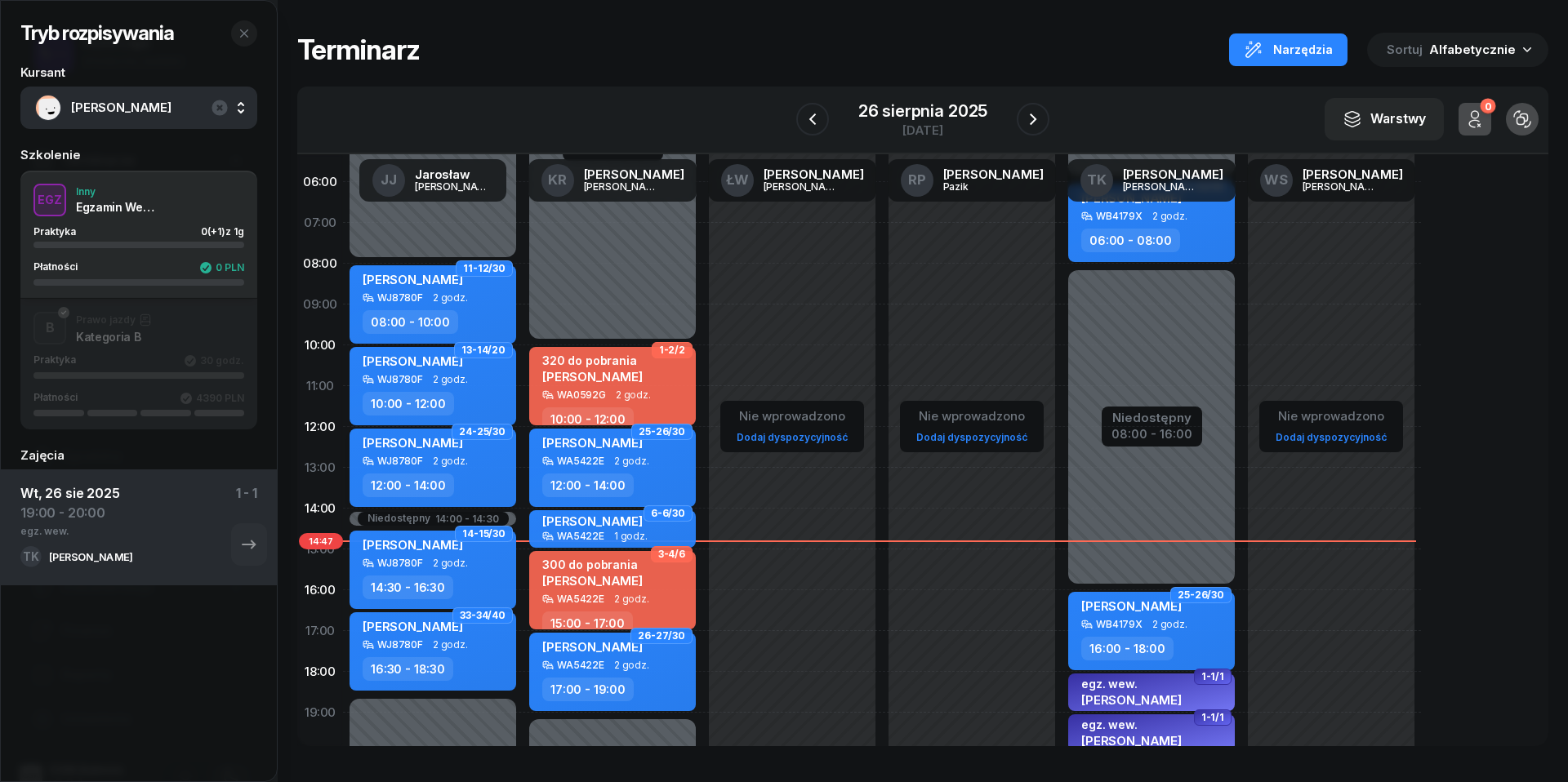
click at [427, 457] on div "WJ8780F 2 godz." at bounding box center [434, 460] width 143 height 11
select select "12"
select select "14"
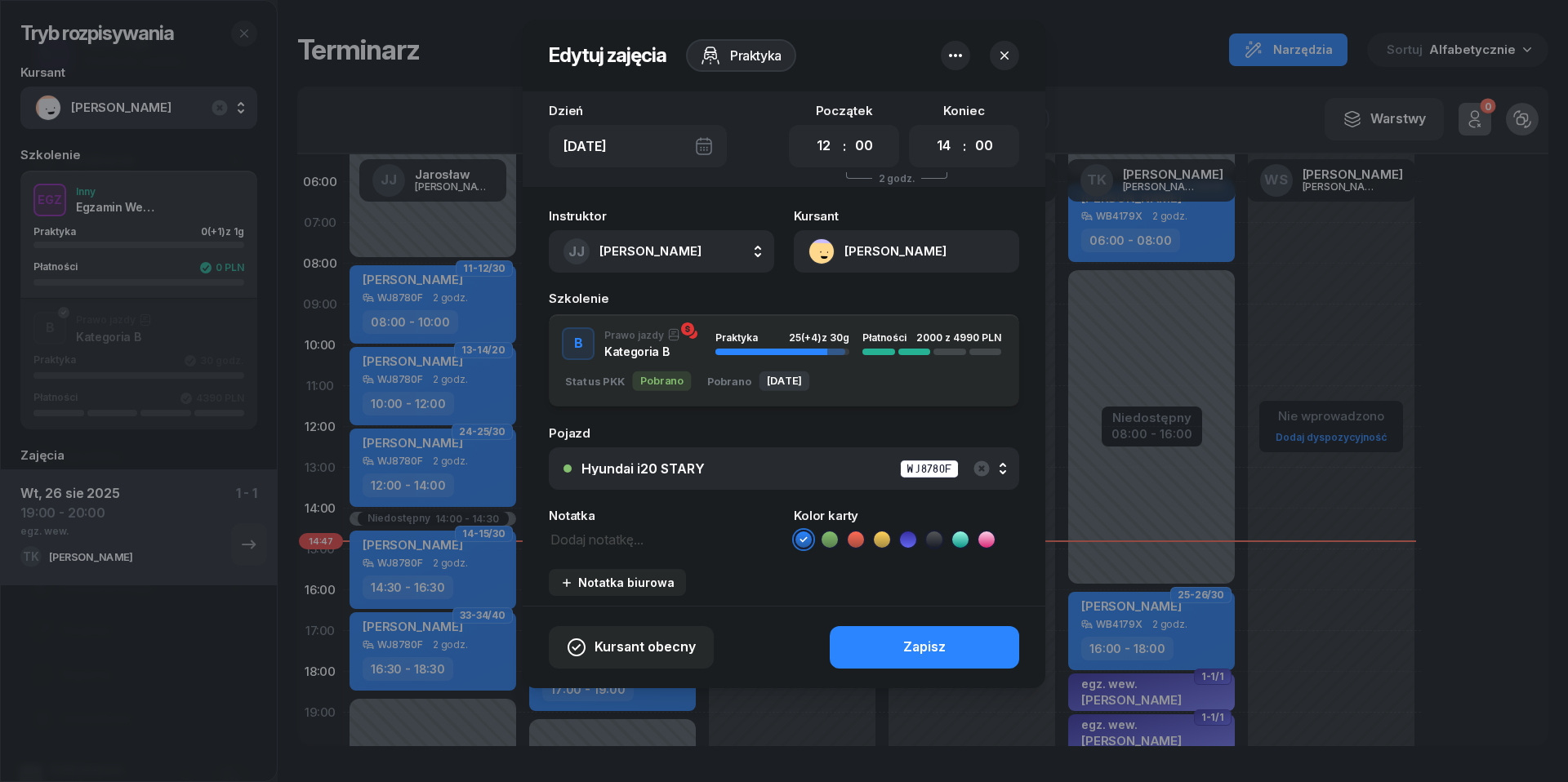
click at [586, 542] on textarea at bounding box center [662, 537] width 225 height 20
type textarea "2000 do pobrania"
click at [864, 536] on icon at bounding box center [856, 539] width 17 height 17
click at [908, 644] on div "Zapisz" at bounding box center [924, 647] width 43 height 21
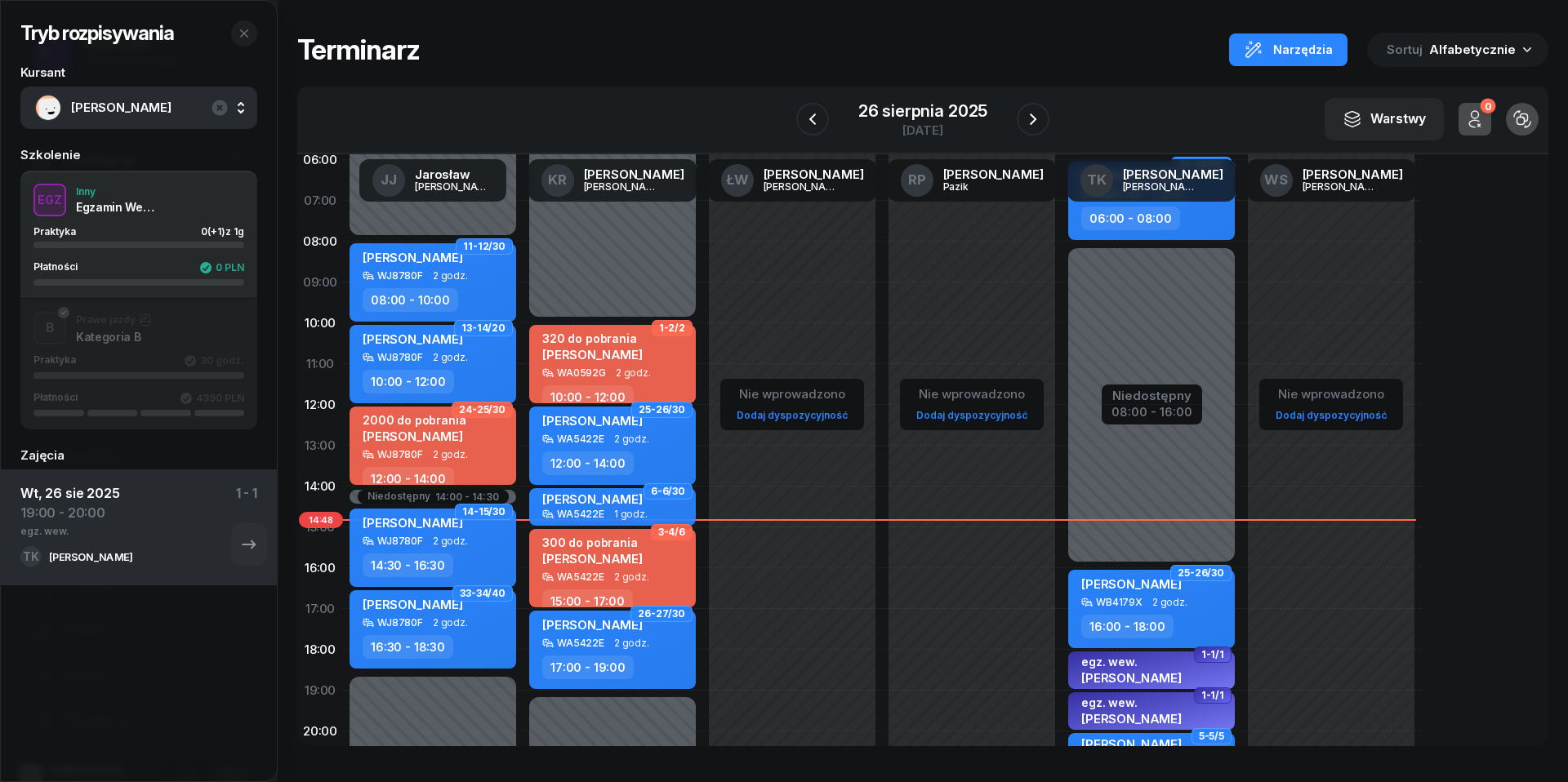
scroll to position [69, 0]
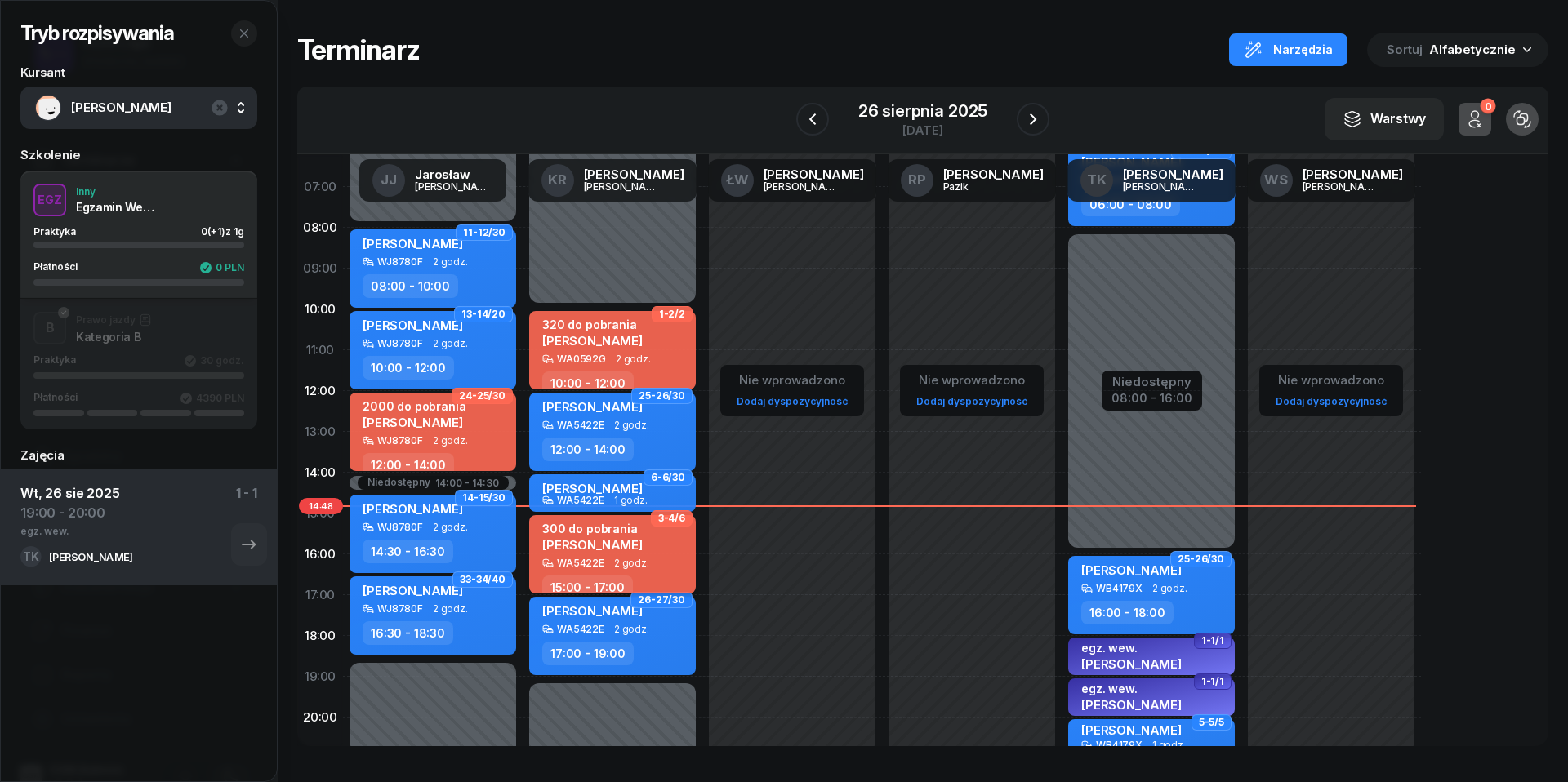
click at [652, 549] on div "300 do pobrania [PERSON_NAME]" at bounding box center [614, 539] width 143 height 36
select select "15"
select select "17"
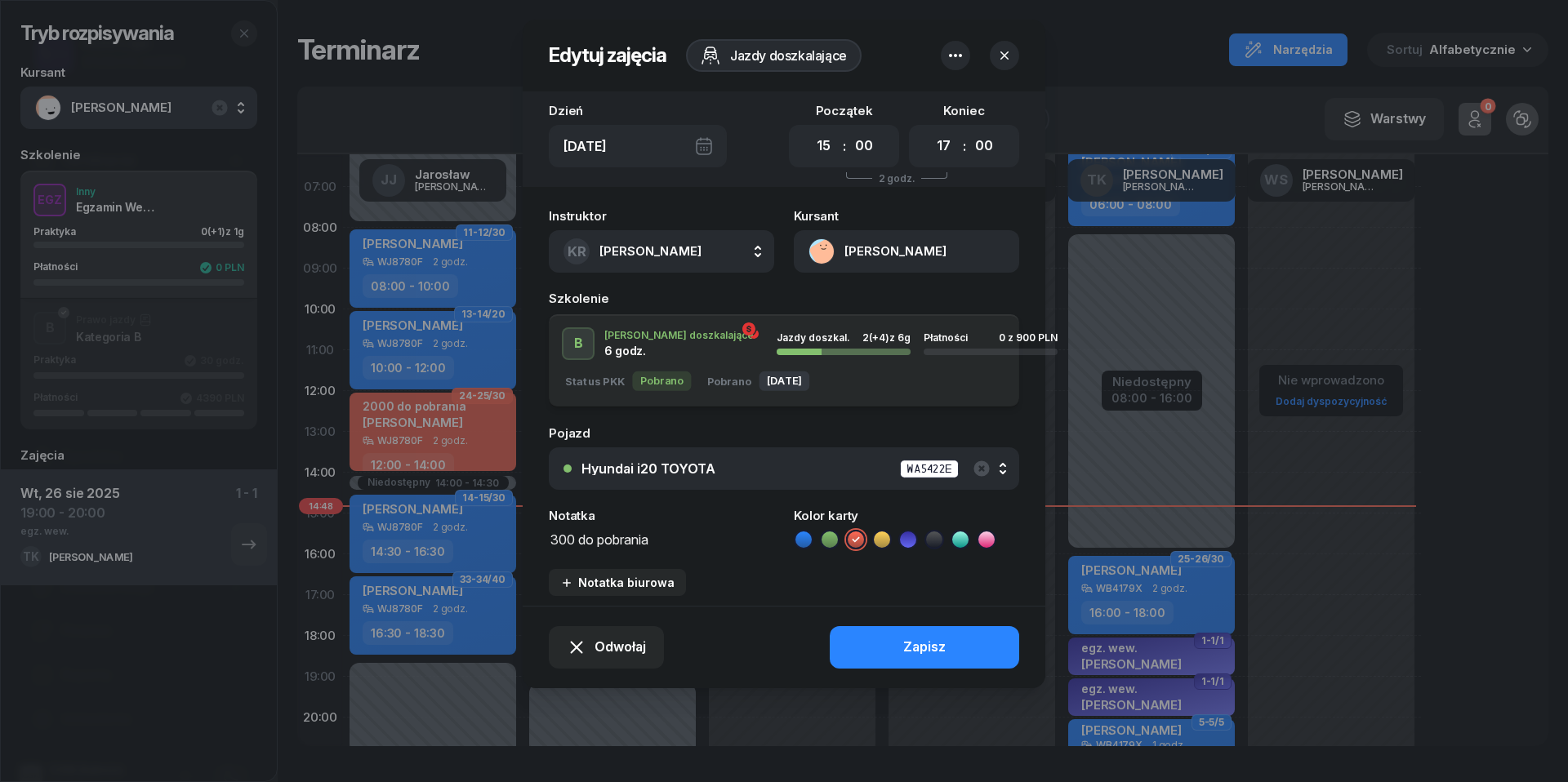
click at [1010, 51] on icon "button" at bounding box center [1004, 55] width 17 height 17
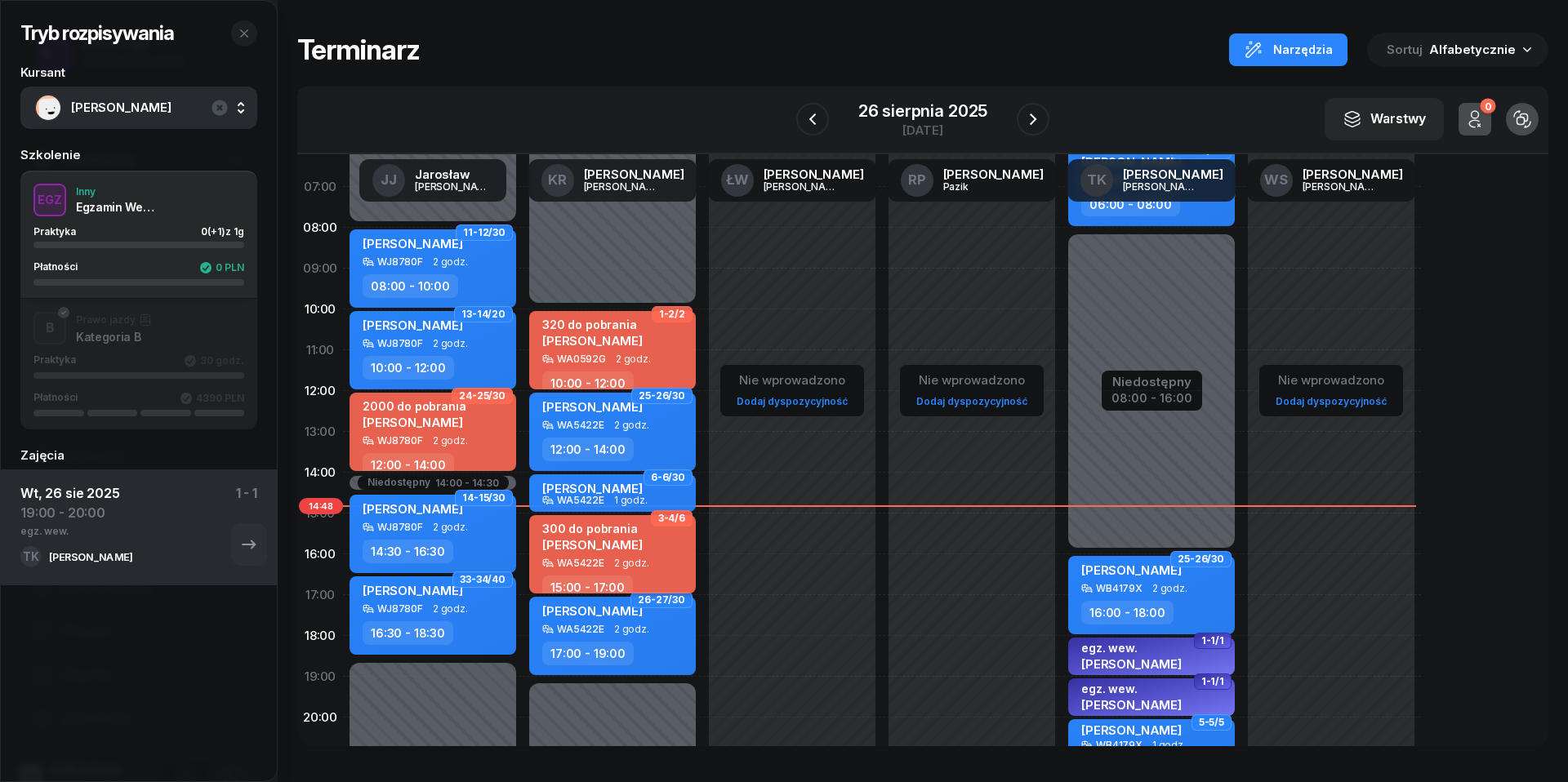
click at [670, 549] on div "300 do pobrania [PERSON_NAME]" at bounding box center [614, 539] width 143 height 36
select select "15"
select select "17"
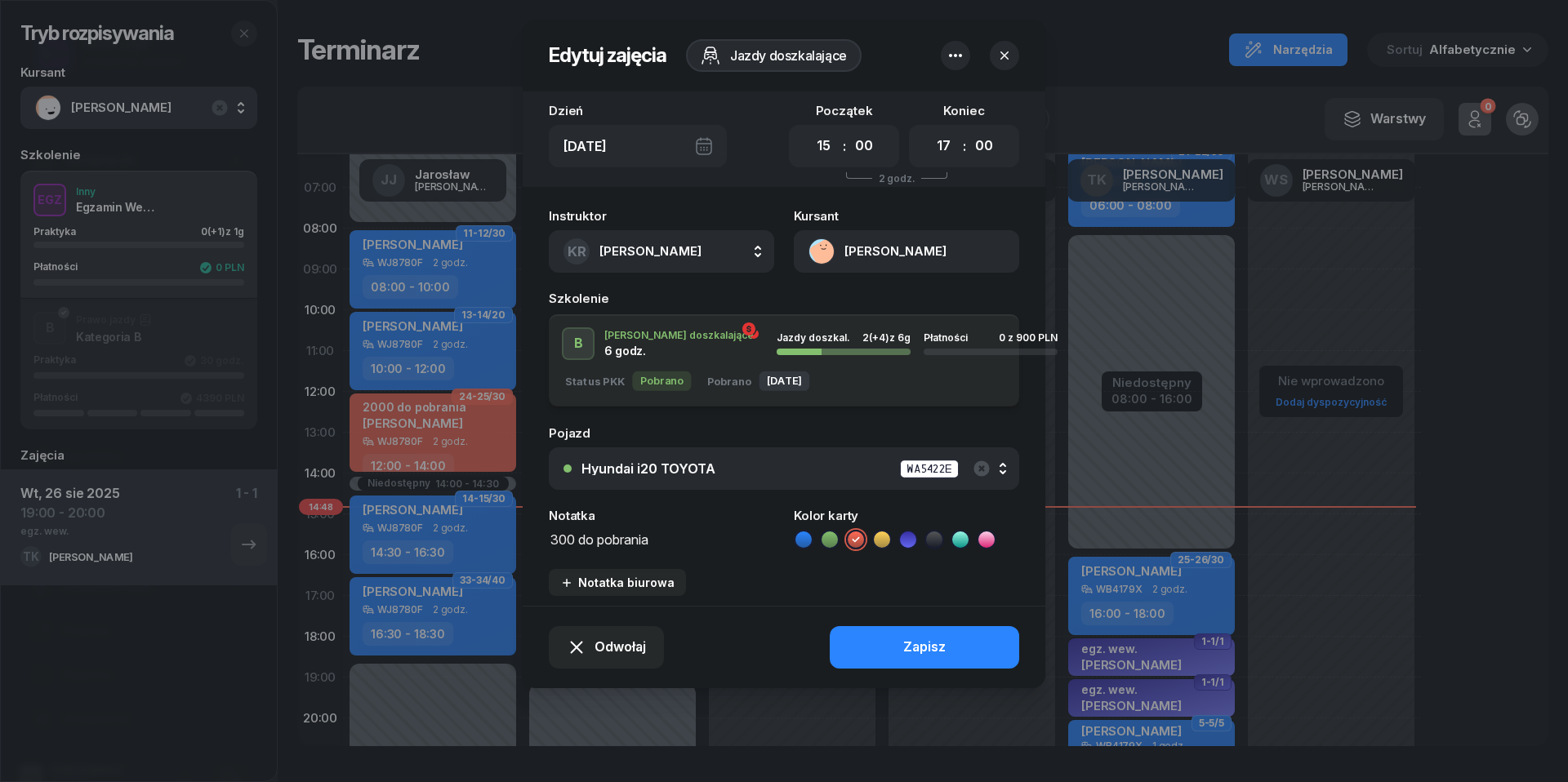
drag, startPoint x: 657, startPoint y: 540, endPoint x: 582, endPoint y: 540, distance: 75.0
click at [582, 540] on textarea "300 do pobrania" at bounding box center [662, 537] width 225 height 20
type textarea "300 jest przelew"
click at [955, 641] on button "Zapisz" at bounding box center [924, 647] width 190 height 43
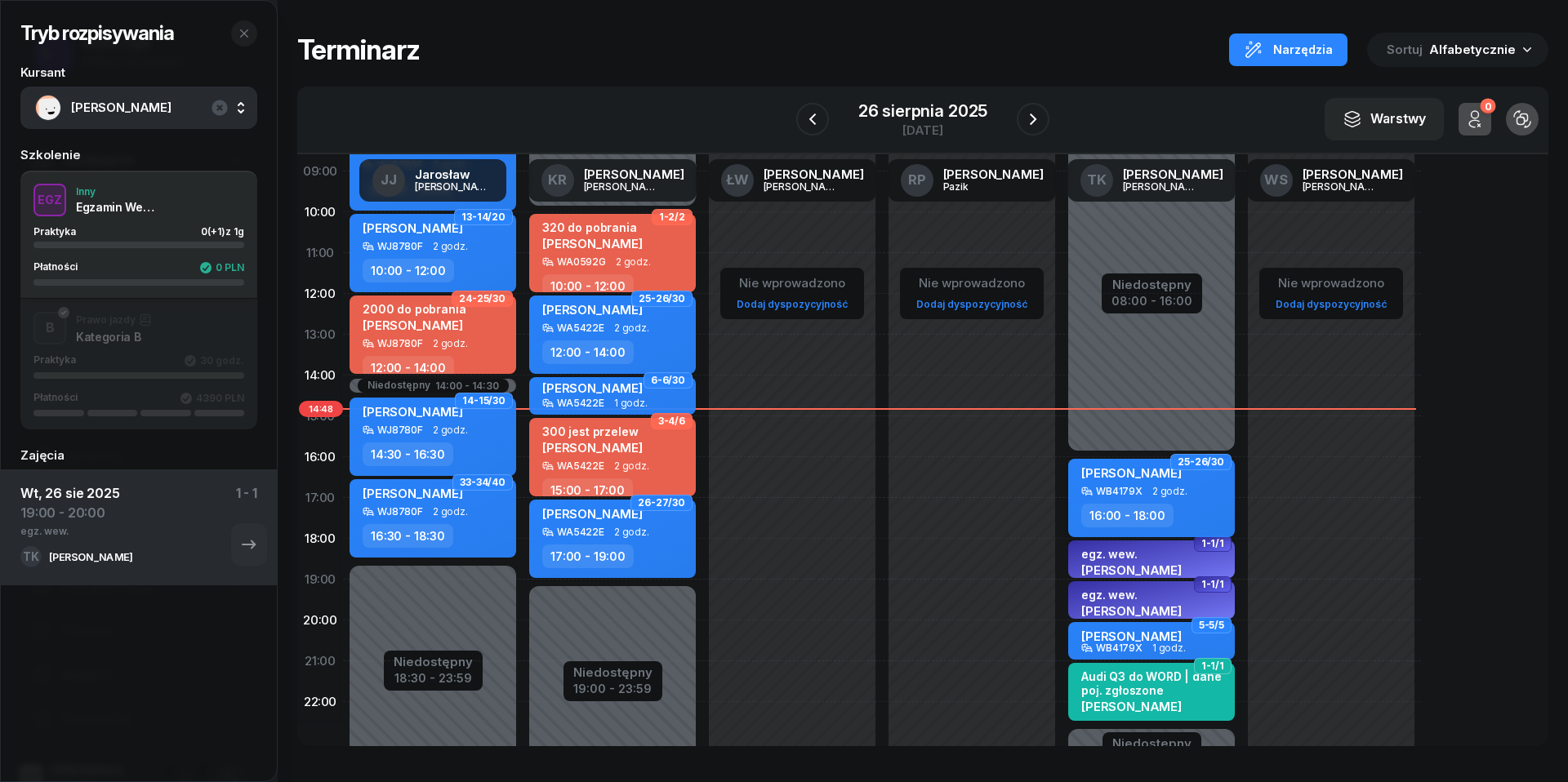
scroll to position [168, 0]
click at [242, 31] on icon "button" at bounding box center [244, 33] width 8 height 8
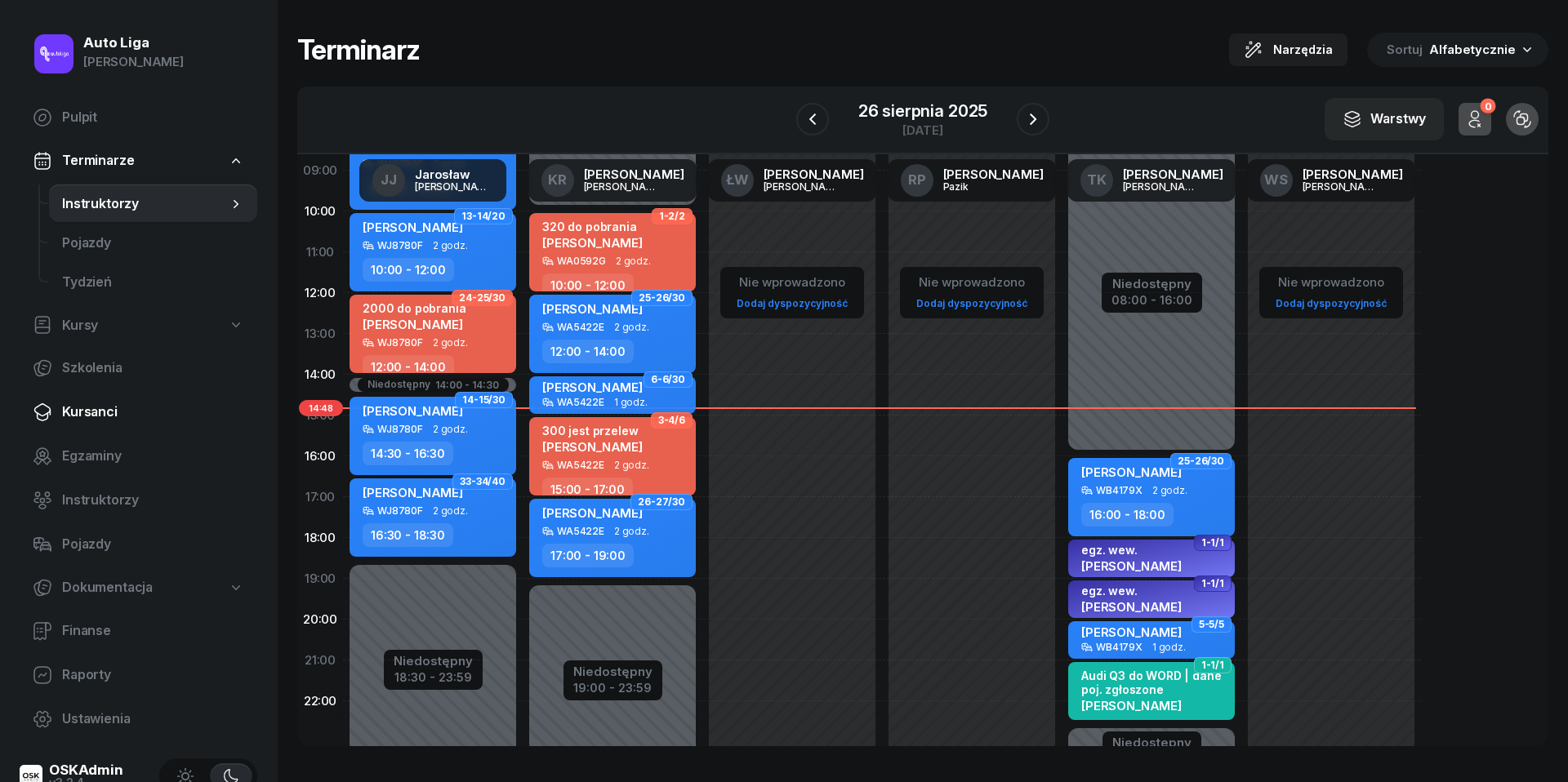
click at [81, 415] on span "Kursanci" at bounding box center [153, 412] width 182 height 21
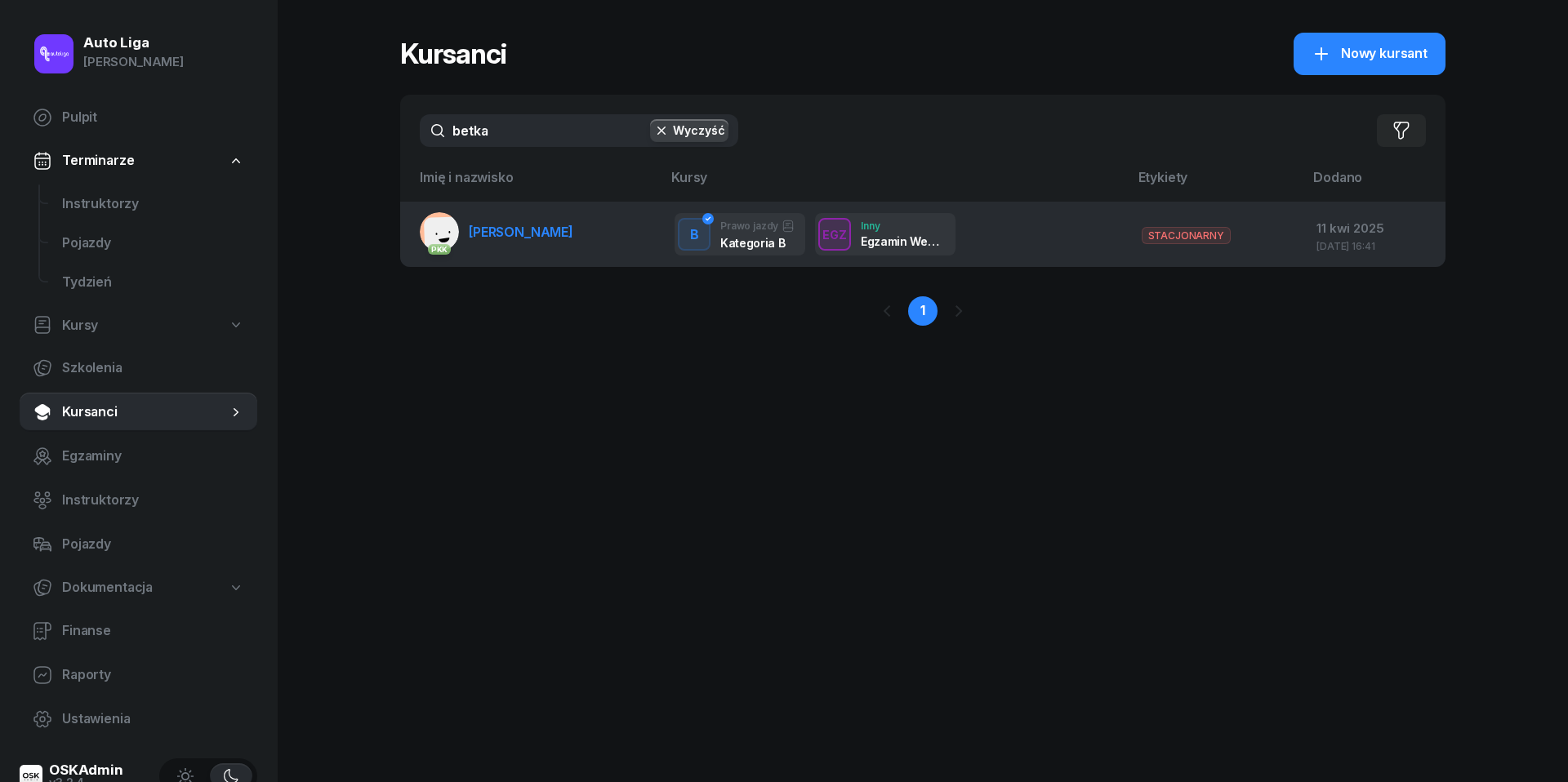
click at [526, 226] on span "[PERSON_NAME]" at bounding box center [521, 232] width 105 height 17
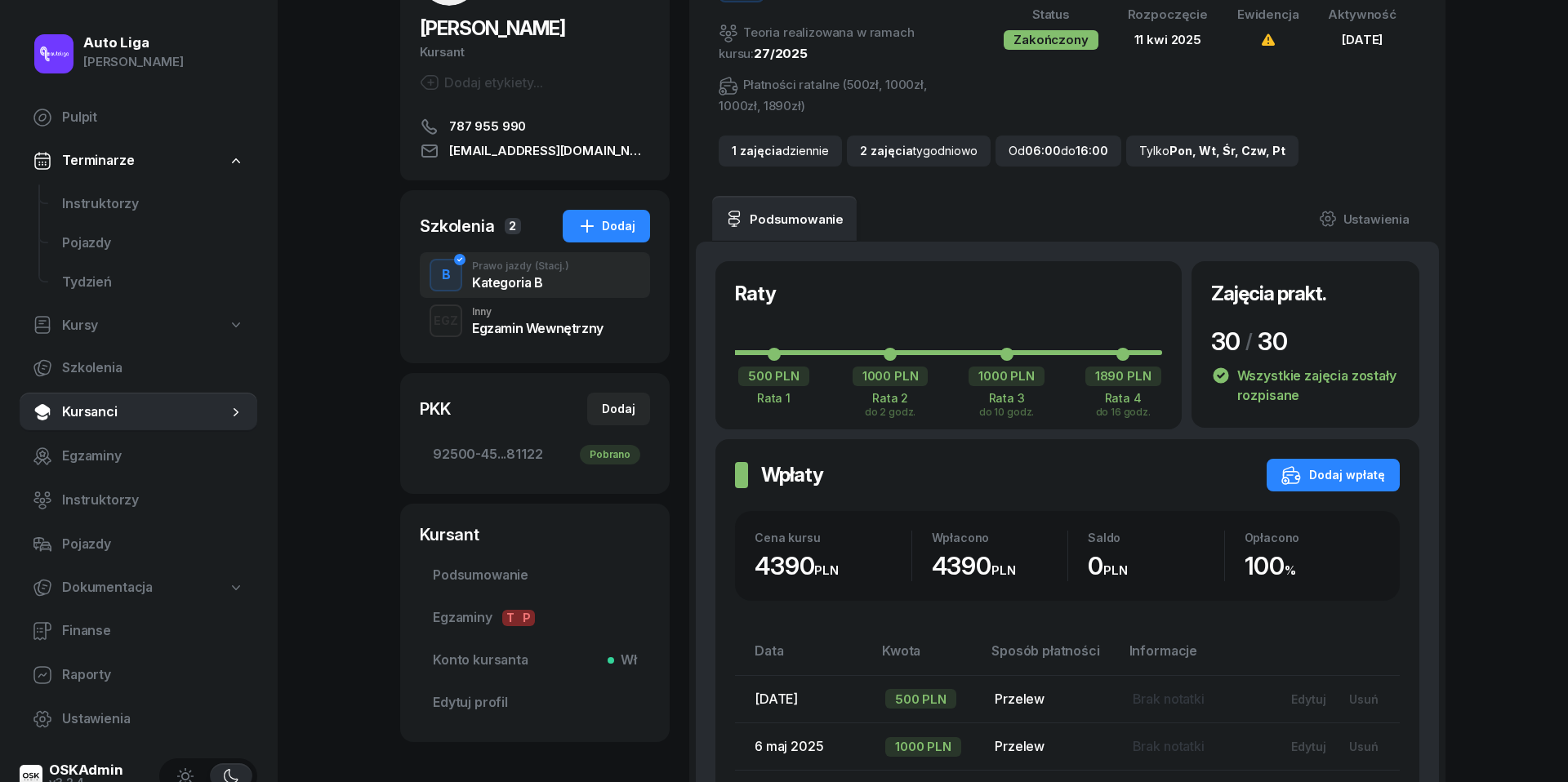
scroll to position [184, 0]
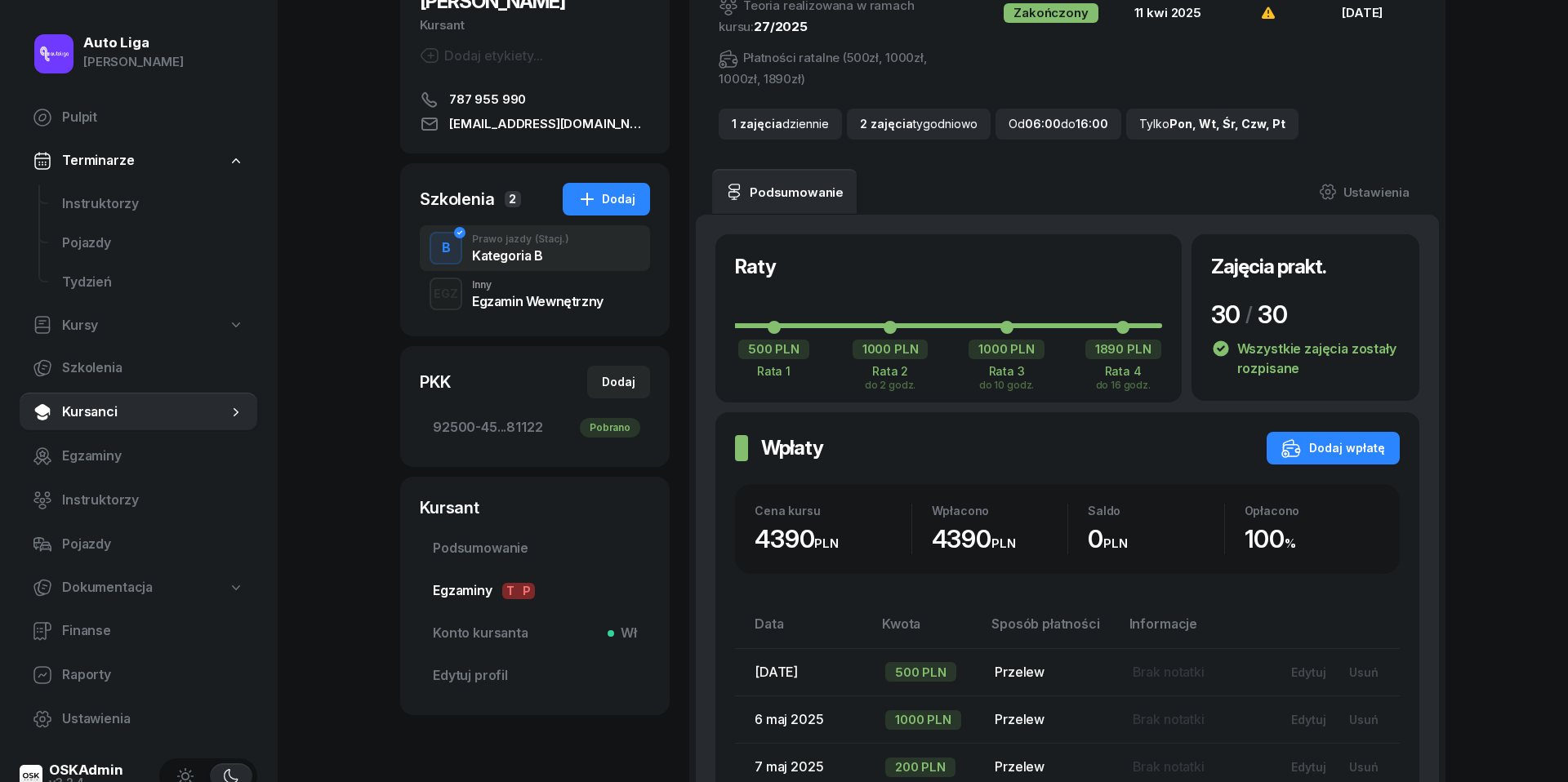
click at [465, 593] on span "Egzaminy T P" at bounding box center [535, 591] width 205 height 21
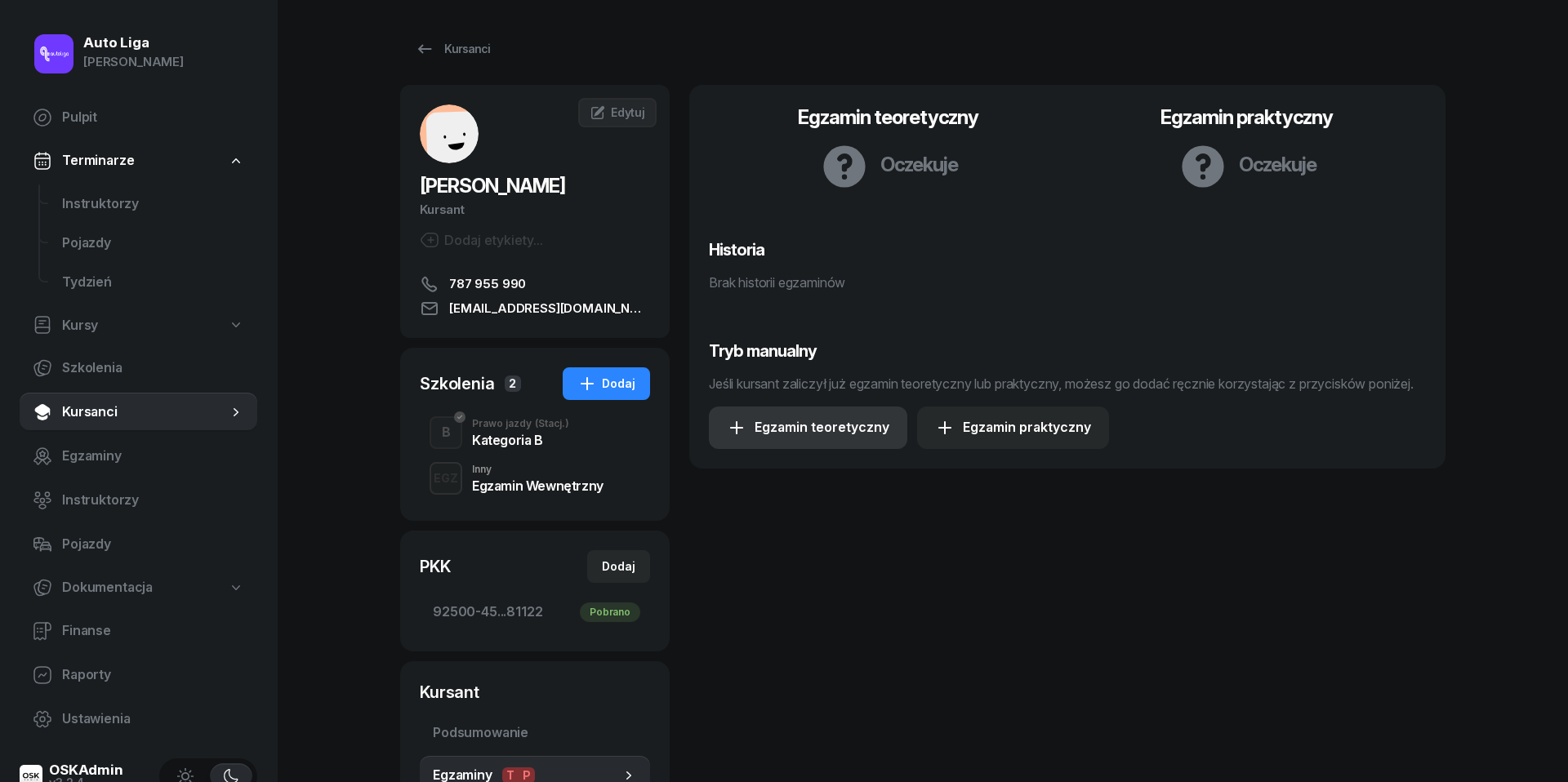
click at [794, 439] on div "Egzamin teoretyczny" at bounding box center [808, 427] width 163 height 21
select select "B"
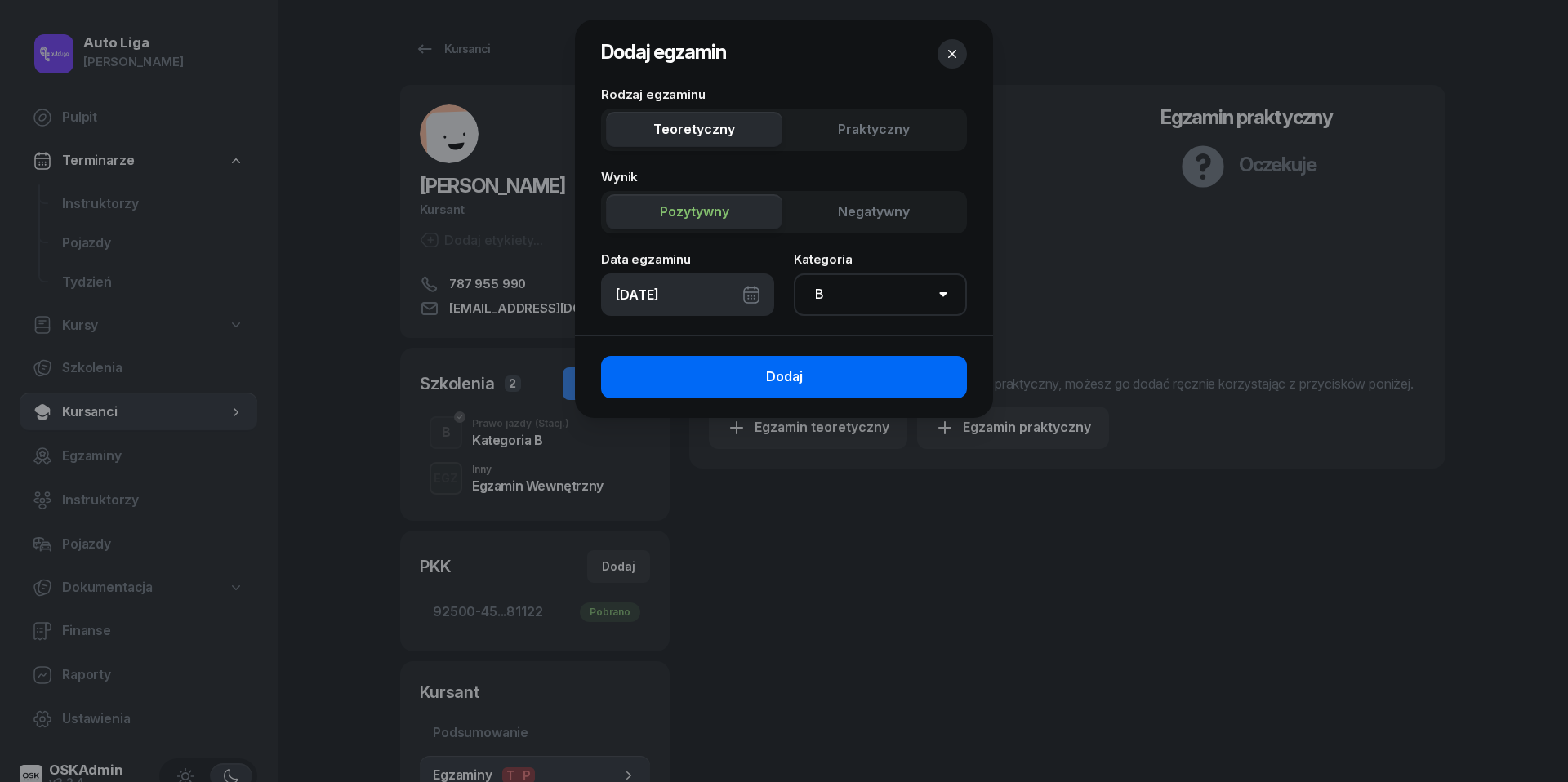
click at [816, 373] on button "Dodaj" at bounding box center [784, 377] width 366 height 43
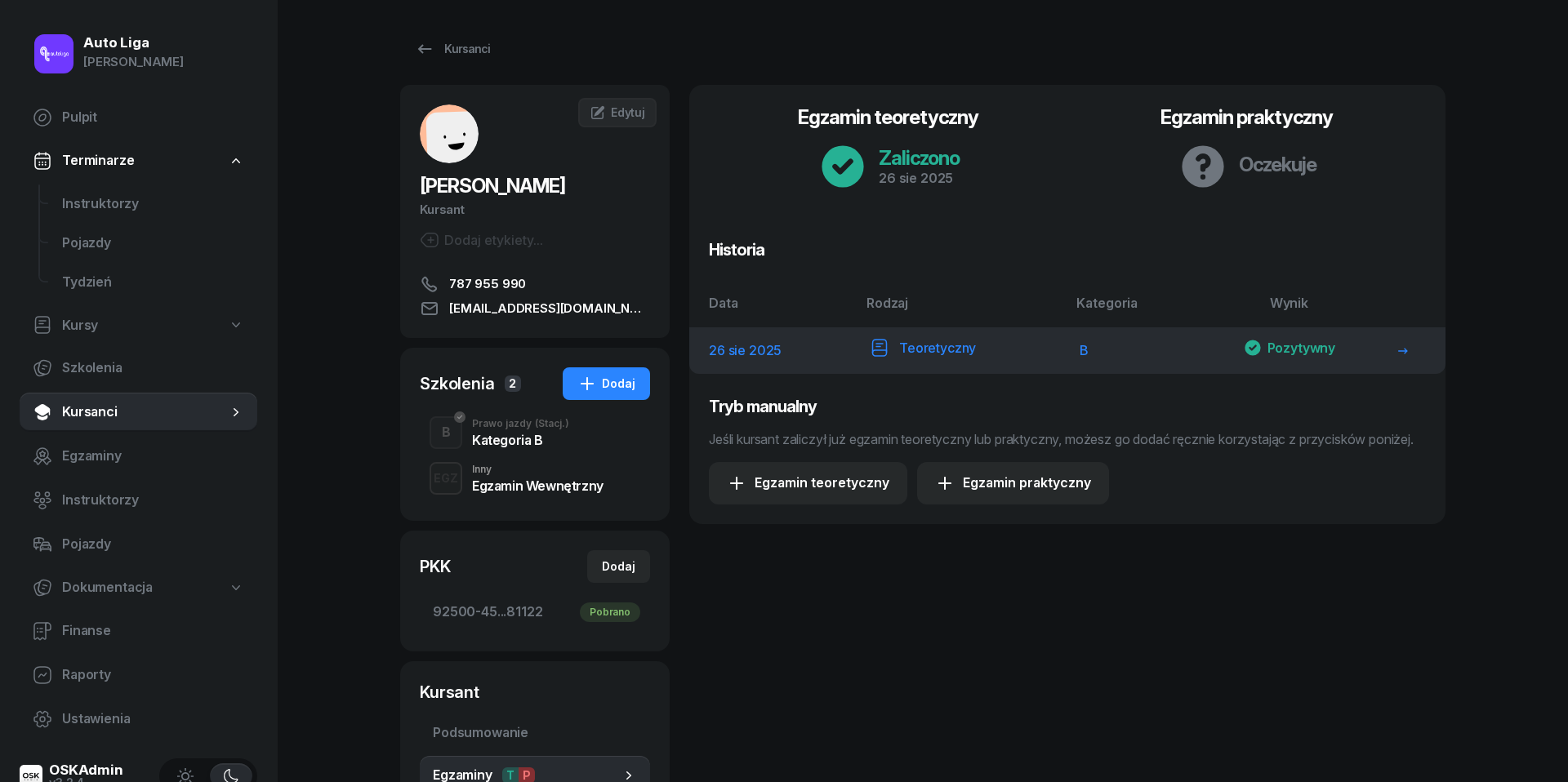
click at [1305, 347] on div "Pozytywny" at bounding box center [1289, 349] width 94 height 21
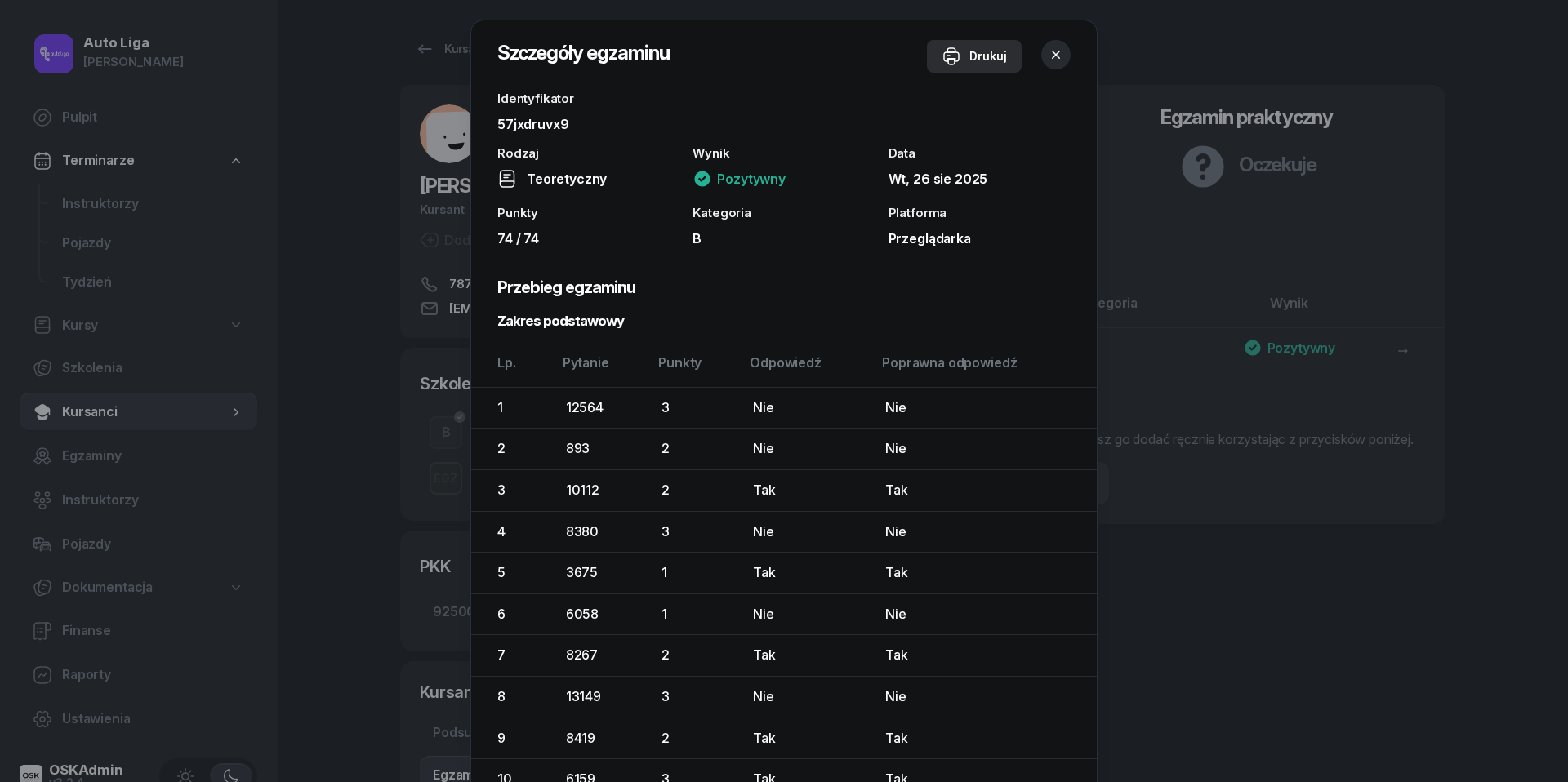
click at [978, 56] on div "Drukuj" at bounding box center [974, 56] width 66 height 19
click at [1254, 565] on div at bounding box center [784, 391] width 1568 height 782
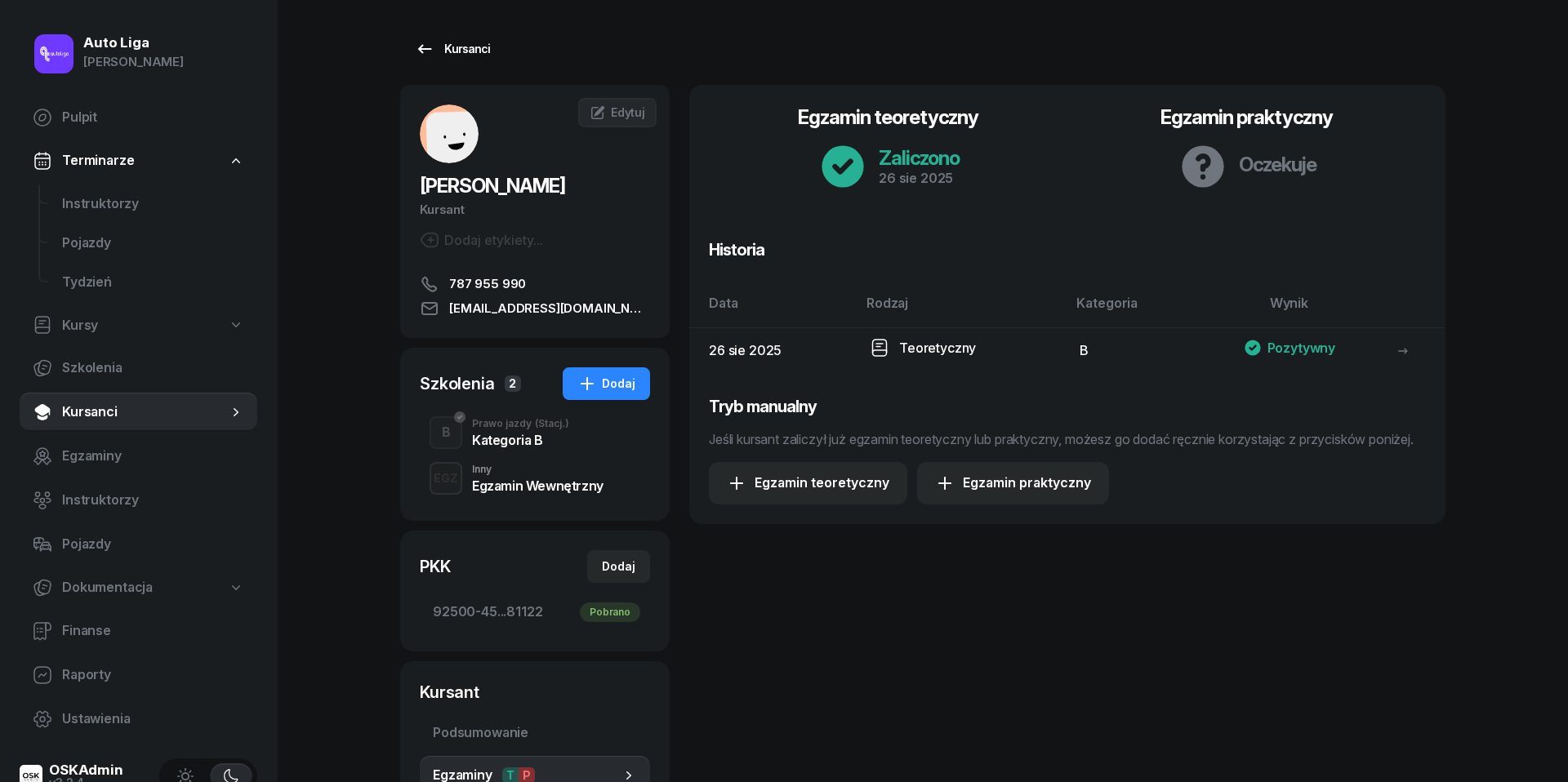
click at [433, 46] on icon at bounding box center [425, 49] width 19 height 19
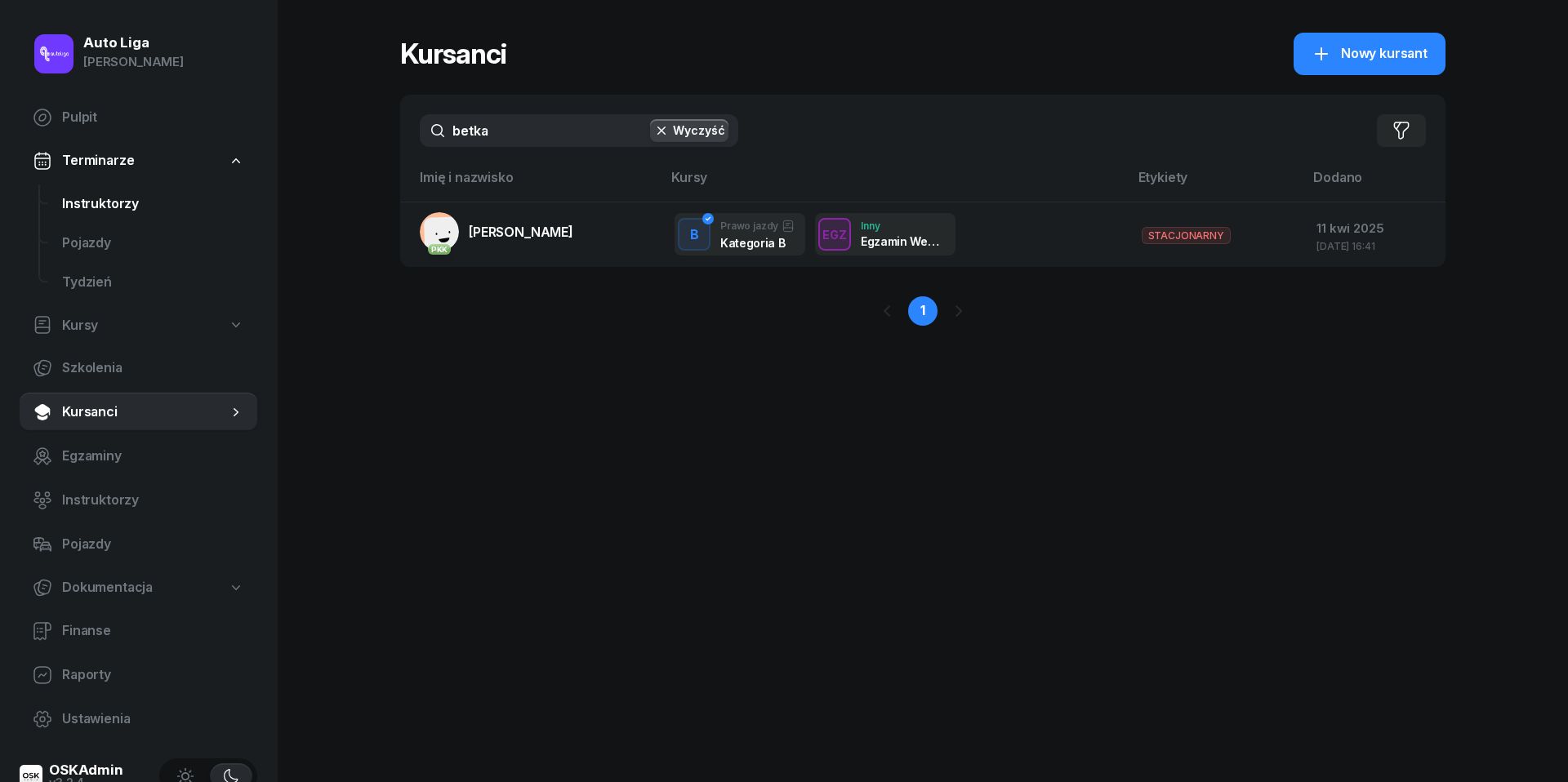
click at [82, 206] on span "Instruktorzy" at bounding box center [153, 204] width 182 height 21
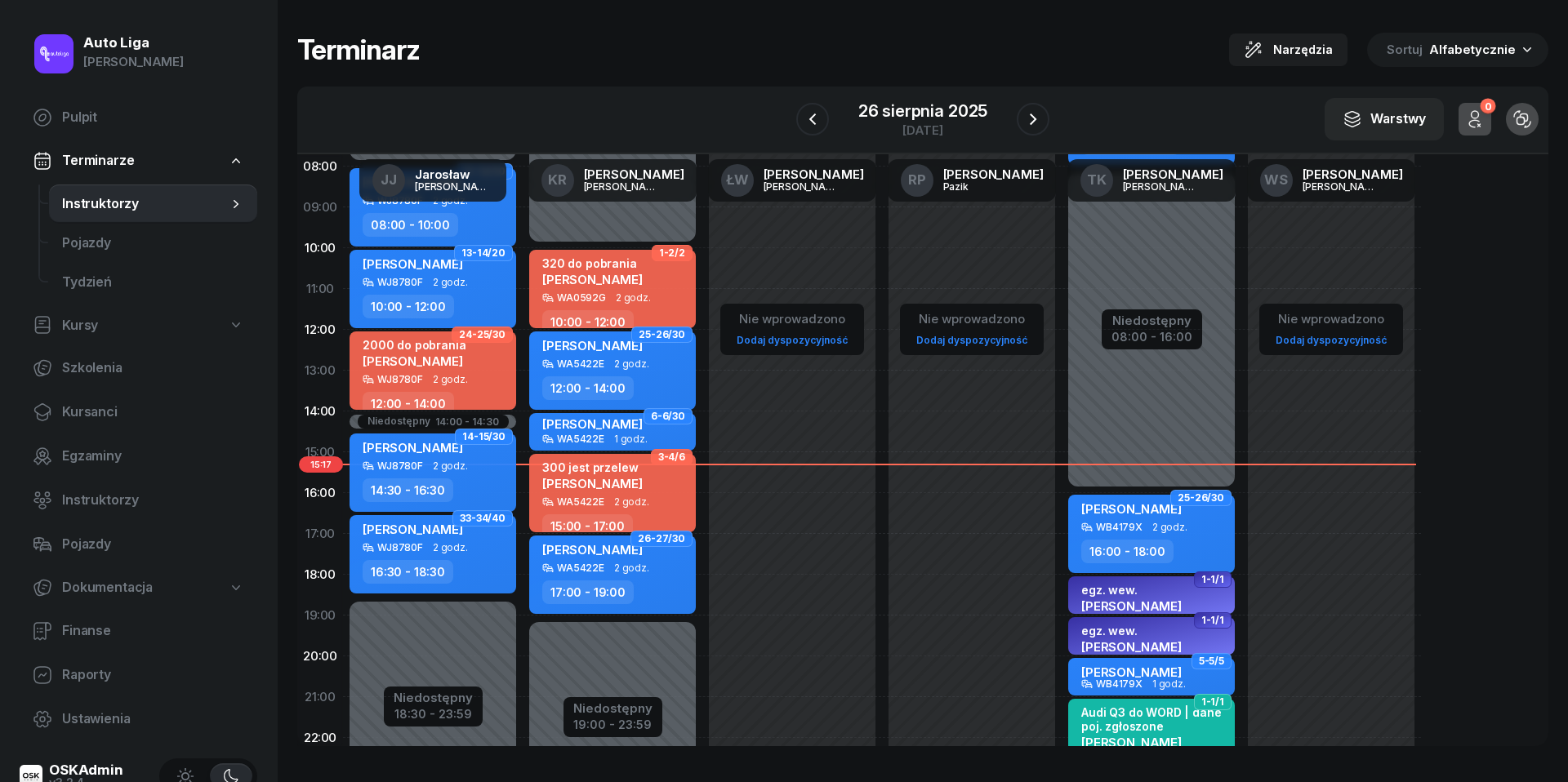
scroll to position [134, 0]
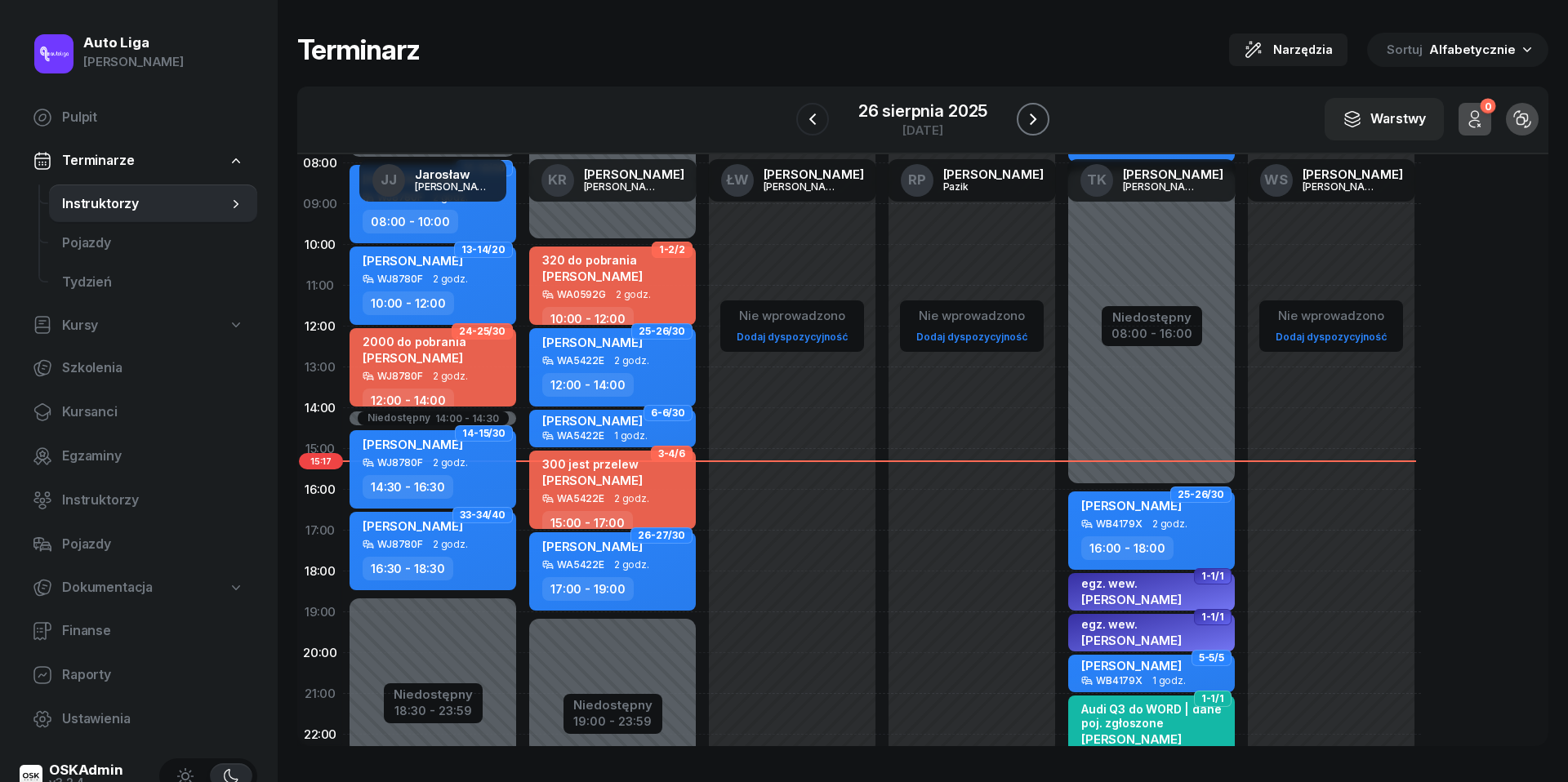
click at [1045, 114] on button "button" at bounding box center [1032, 119] width 32 height 32
